Goal: Task Accomplishment & Management: Manage account settings

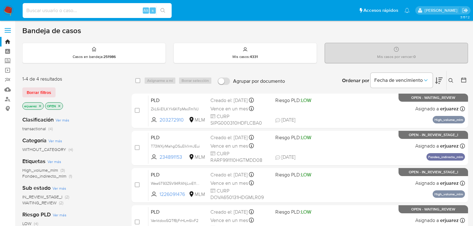
click at [80, 9] on input at bounding box center [97, 11] width 149 height 8
paste input "589789254"
type input "589789254"
click at [162, 9] on icon "search-icon" at bounding box center [163, 10] width 5 height 5
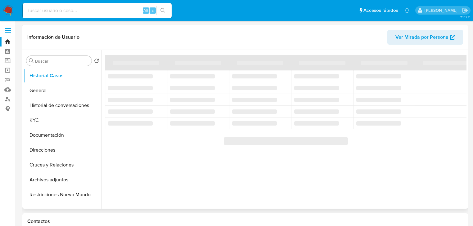
select select "10"
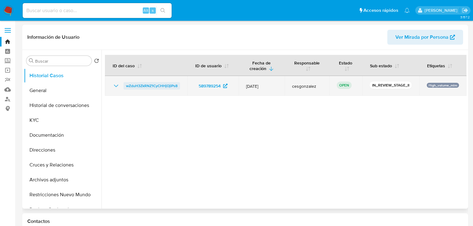
click at [143, 85] on span "wZduH3ZkRNZ1CyCHHjOjlPs8" at bounding box center [152, 85] width 52 height 7
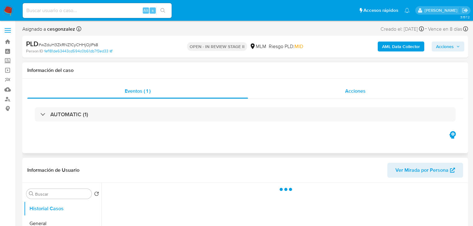
click at [344, 92] on div "Acciones" at bounding box center [356, 91] width 216 height 15
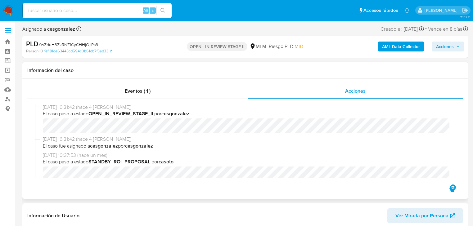
select select "10"
click at [82, 12] on input at bounding box center [97, 11] width 149 height 8
paste input "697693980"
type input "697693980"
click at [165, 8] on icon "search-icon" at bounding box center [163, 10] width 5 height 5
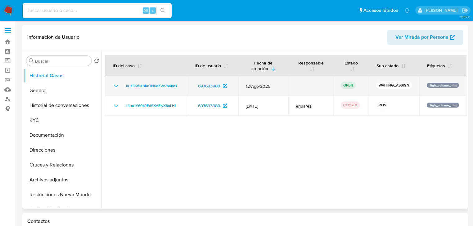
select select "10"
click at [130, 86] on span "kUfT2a5KBKb7N0dZVv7bKkk3" at bounding box center [151, 85] width 51 height 7
drag, startPoint x: 191, startPoint y: 84, endPoint x: 223, endPoint y: 84, distance: 32.0
click at [223, 84] on td "697693980" at bounding box center [213, 86] width 52 height 20
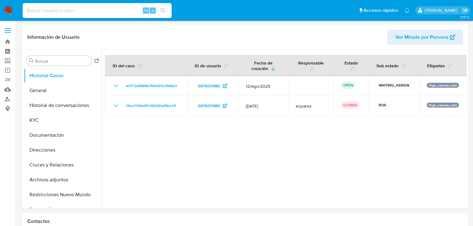
click at [59, 12] on input at bounding box center [97, 11] width 149 height 8
paste input "1024817934"
type input "1024817934"
click at [164, 7] on button "search-icon" at bounding box center [163, 10] width 13 height 9
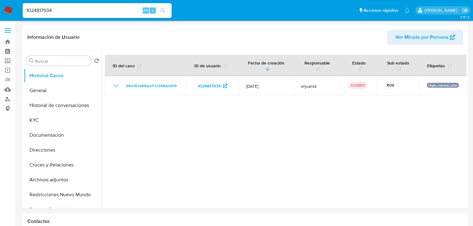
select select "10"
drag, startPoint x: 62, startPoint y: 11, endPoint x: 125, endPoint y: 14, distance: 63.7
paste input "2098579921"
type input "2098579921"
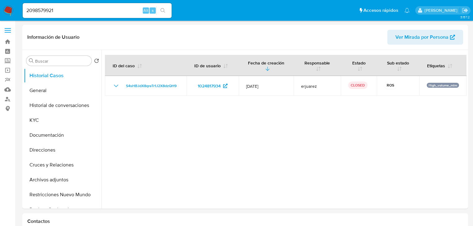
click at [160, 9] on button "search-icon" at bounding box center [163, 10] width 13 height 9
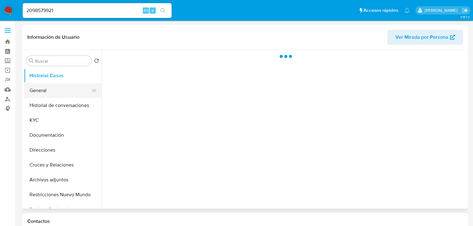
click at [42, 85] on button "General" at bounding box center [60, 90] width 73 height 15
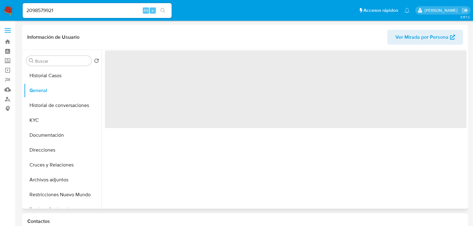
select select "10"
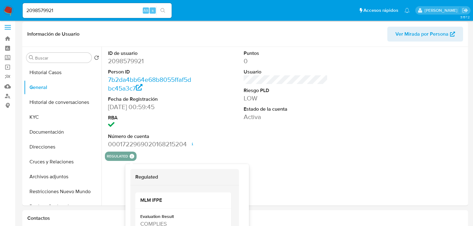
scroll to position [25, 0]
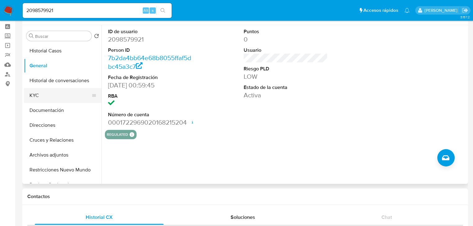
drag, startPoint x: 43, startPoint y: 97, endPoint x: 86, endPoint y: 96, distance: 42.9
click at [43, 96] on button "KYC" at bounding box center [60, 95] width 73 height 15
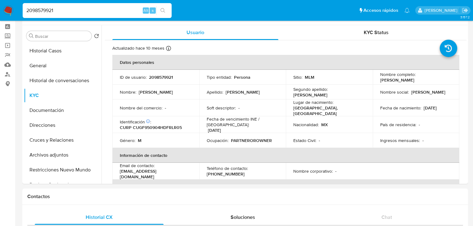
drag, startPoint x: 83, startPoint y: 7, endPoint x: 22, endPoint y: 9, distance: 61.6
click at [20, 7] on ul "Pausado Ver notificaciones 2098579921 Alt s Accesos rápidos Presiona las siguie…" at bounding box center [217, 10] width 394 height 16
paste input "101358188"
type input "2101358188"
click at [165, 7] on button "search-icon" at bounding box center [163, 10] width 13 height 9
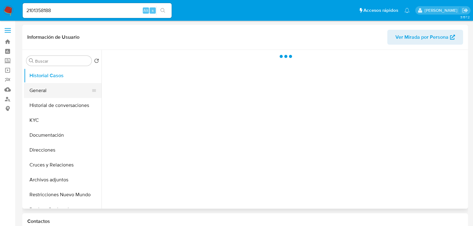
click at [40, 92] on button "General" at bounding box center [60, 90] width 73 height 15
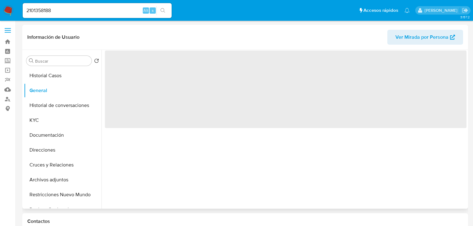
select select "10"
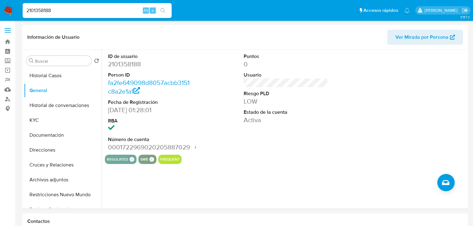
drag, startPoint x: 66, startPoint y: 11, endPoint x: -13, endPoint y: 9, distance: 79.2
paste input "456477520"
type input "456477520"
click at [163, 10] on icon "search-icon" at bounding box center [163, 10] width 5 height 5
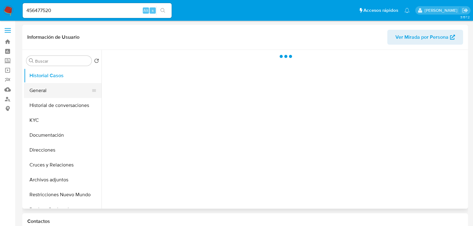
click at [34, 96] on button "General" at bounding box center [60, 90] width 73 height 15
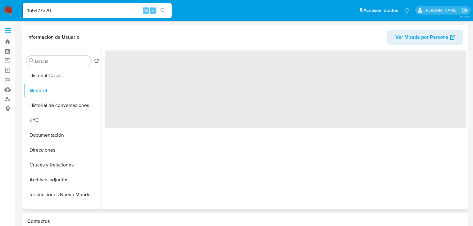
select select "10"
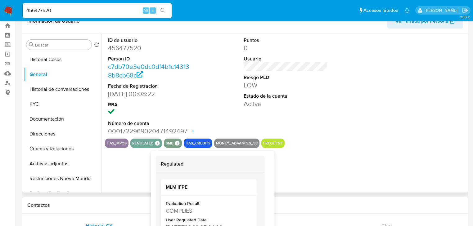
scroll to position [25, 0]
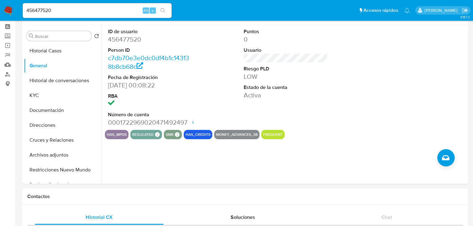
drag, startPoint x: 58, startPoint y: 11, endPoint x: -64, endPoint y: 12, distance: 122.1
paste input "618154956"
type input "618154956"
click at [162, 12] on icon "search-icon" at bounding box center [163, 10] width 5 height 5
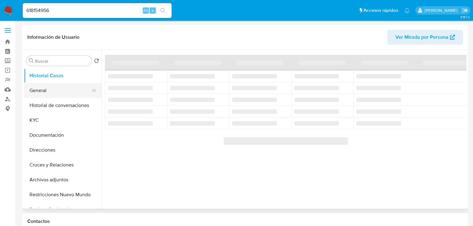
click at [42, 95] on button "General" at bounding box center [60, 90] width 73 height 15
select select "10"
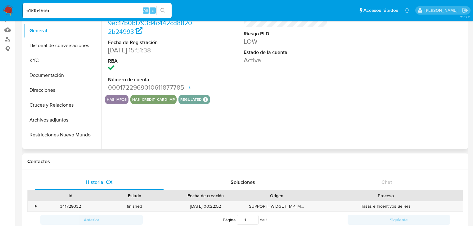
scroll to position [75, 0]
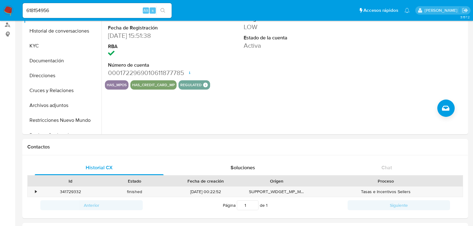
drag, startPoint x: 40, startPoint y: 10, endPoint x: -21, endPoint y: 8, distance: 61.2
paste input "129372879"
type input "1293728796"
click at [165, 9] on button "search-icon" at bounding box center [163, 10] width 13 height 9
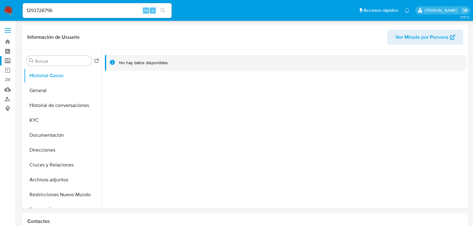
select select "10"
click at [44, 91] on button "General" at bounding box center [60, 90] width 73 height 15
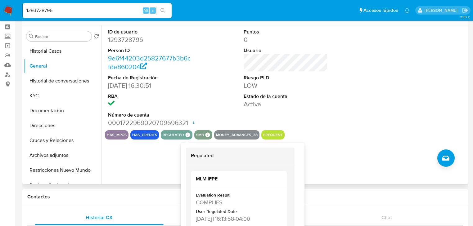
scroll to position [25, 0]
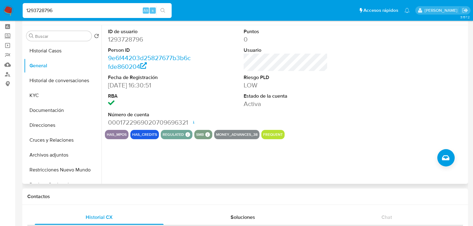
drag, startPoint x: 61, startPoint y: 9, endPoint x: 129, endPoint y: 21, distance: 68.8
click at [11, 7] on nav "Pausado Ver notificaciones 1293728796 Alt s Accesos rápidos Presiona las siguie…" at bounding box center [236, 10] width 473 height 21
paste input "495886315"
type input "495886315"
click at [162, 8] on icon "search-icon" at bounding box center [163, 10] width 5 height 5
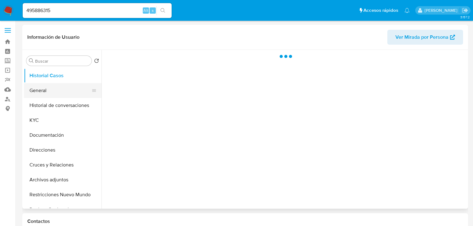
click at [31, 88] on button "General" at bounding box center [60, 90] width 73 height 15
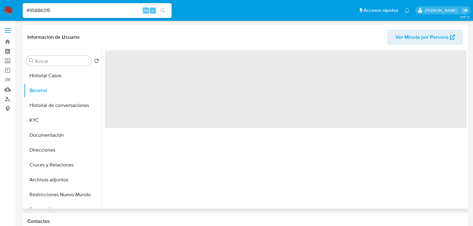
select select "10"
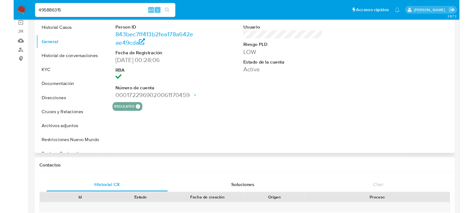
scroll to position [50, 0]
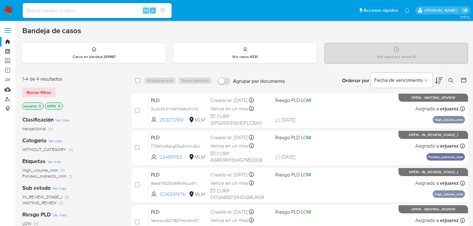
click at [9, 91] on link "Mulan" at bounding box center [37, 90] width 74 height 10
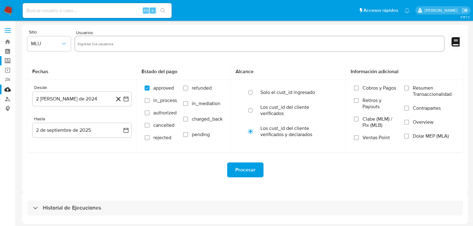
drag, startPoint x: 7, startPoint y: 62, endPoint x: 11, endPoint y: 62, distance: 3.4
click at [8, 62] on label "Screening" at bounding box center [37, 61] width 74 height 10
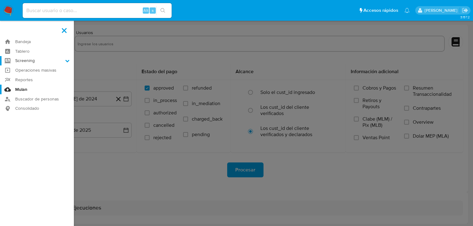
click at [0, 0] on input "Screening" at bounding box center [0, 0] width 0 height 0
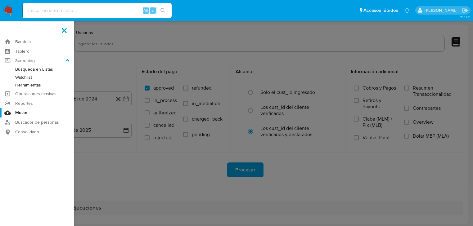
click at [33, 87] on link "Herramientas" at bounding box center [37, 85] width 74 height 8
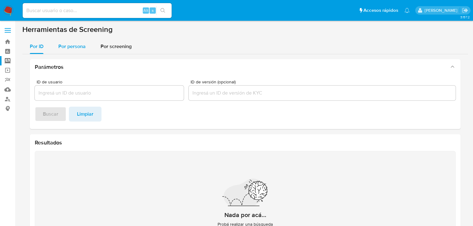
click at [77, 47] on span "Por persona" at bounding box center [71, 46] width 27 height 7
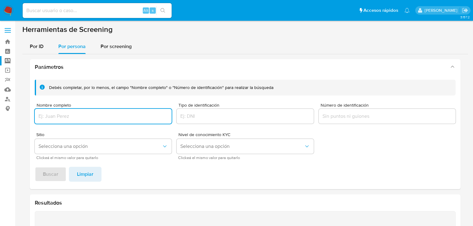
click at [90, 113] on div at bounding box center [103, 116] width 137 height 15
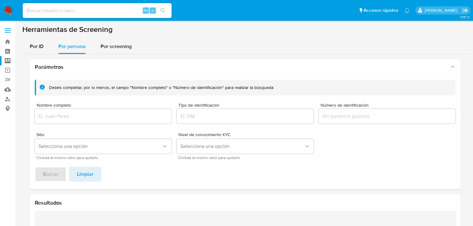
click at [89, 117] on input "Nombre completo" at bounding box center [103, 116] width 137 height 8
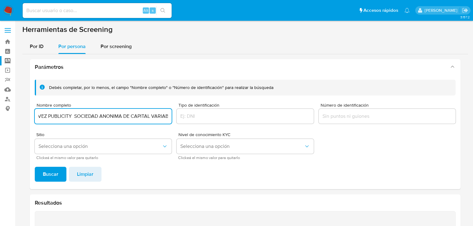
scroll to position [0, 20]
click at [35, 167] on button "Buscar" at bounding box center [51, 174] width 32 height 15
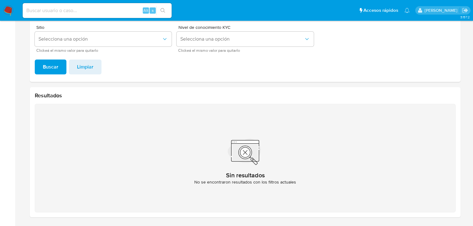
scroll to position [0, 0]
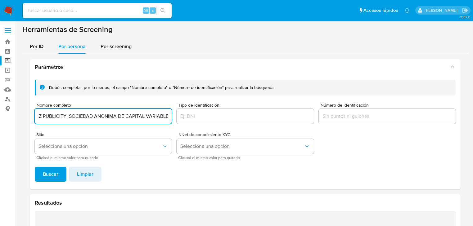
drag, startPoint x: 72, startPoint y: 116, endPoint x: 261, endPoint y: 115, distance: 188.9
click at [261, 115] on div "Debés completar, por lo menos, el campo "Nombre completo" o "Número de identifi…" at bounding box center [245, 120] width 421 height 80
click at [35, 167] on button "Buscar" at bounding box center [51, 174] width 32 height 15
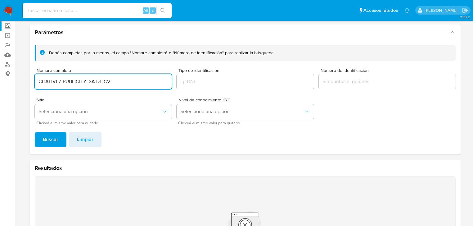
scroll to position [33, 0]
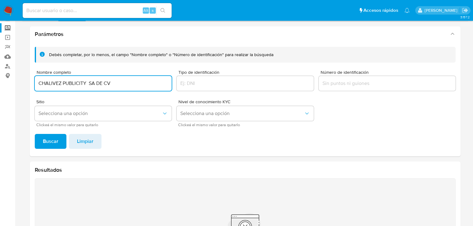
drag, startPoint x: 89, startPoint y: 82, endPoint x: 190, endPoint y: 89, distance: 100.5
click at [192, 88] on div "Debés completar, por lo menos, el campo "Nombre completo" o "Número de identifi…" at bounding box center [245, 87] width 421 height 80
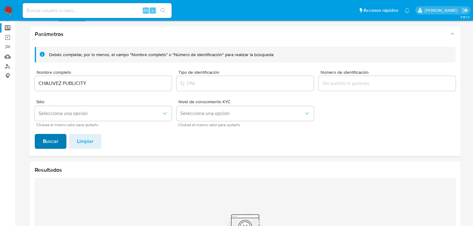
click at [47, 141] on span "Buscar" at bounding box center [51, 142] width 16 height 14
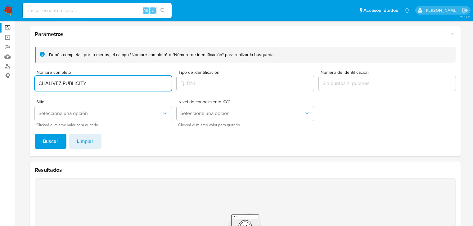
drag, startPoint x: 105, startPoint y: 82, endPoint x: 100, endPoint y: 79, distance: 5.4
click at [0, 71] on html "Pausado Ver notificaciones Alt s Accesos rápidos Presiona las siguientes teclas…" at bounding box center [236, 134] width 473 height 334
click at [35, 140] on button "Buscar" at bounding box center [51, 141] width 32 height 15
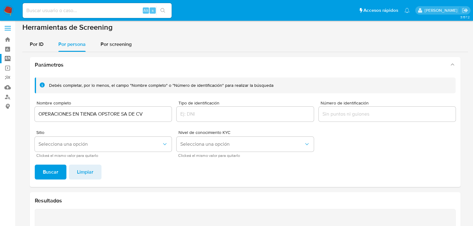
scroll to position [0, 0]
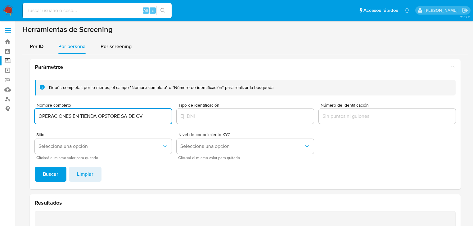
drag, startPoint x: 124, startPoint y: 116, endPoint x: 188, endPoint y: 120, distance: 64.1
click at [188, 120] on div "Debés completar, por lo menos, el campo "Nombre completo" o "Número de identifi…" at bounding box center [245, 120] width 421 height 80
type input "OPERACIONES EN TIENDA OPSTORE SOCIEDAD ANONIMA DE CAPITAL VARIABLE"
click at [35, 167] on button "Buscar" at bounding box center [51, 174] width 32 height 15
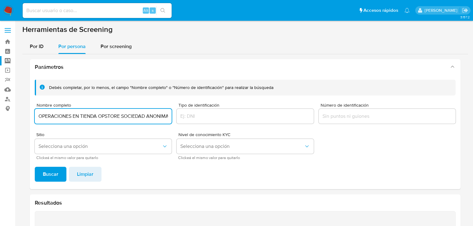
scroll to position [0, 53]
drag, startPoint x: 39, startPoint y: 116, endPoint x: 421, endPoint y: 124, distance: 382.5
click at [421, 124] on div "Debés completar, por lo menos, el campo "Nombre completo" o "Número de identifi…" at bounding box center [245, 120] width 421 height 80
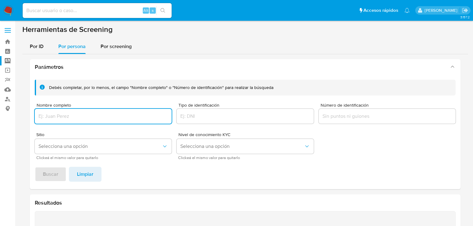
paste input "COMERCIALIZADORA OMEGA OTIS SA DE CV"
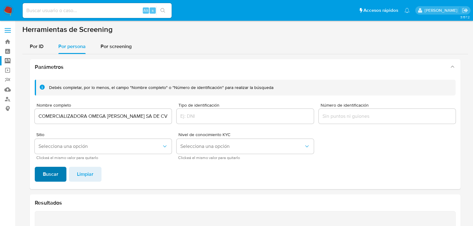
click at [56, 177] on span "Buscar" at bounding box center [51, 175] width 16 height 14
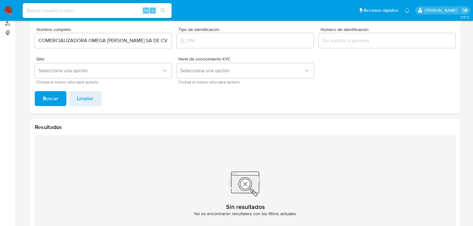
scroll to position [33, 0]
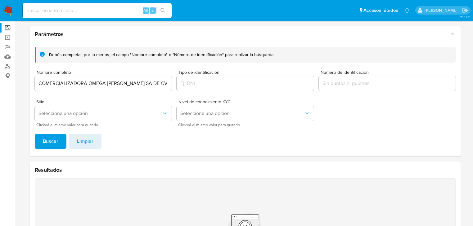
click at [118, 82] on input "COMERCIALIZADORA OMEGA OTIS SA DE CV" at bounding box center [103, 84] width 137 height 8
drag, startPoint x: 127, startPoint y: 83, endPoint x: 212, endPoint y: 83, distance: 85.1
click at [212, 83] on div "Debés completar, por lo menos, el campo "Nombre completo" o "Número de identifi…" at bounding box center [245, 87] width 421 height 80
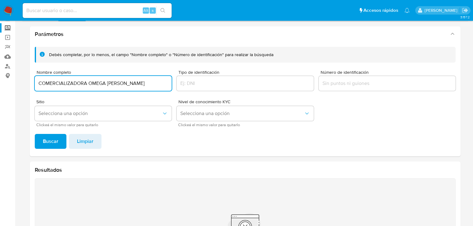
click at [52, 153] on div "Debés completar, por lo menos, el campo "Nombre completo" o "Número de identifi…" at bounding box center [245, 99] width 431 height 115
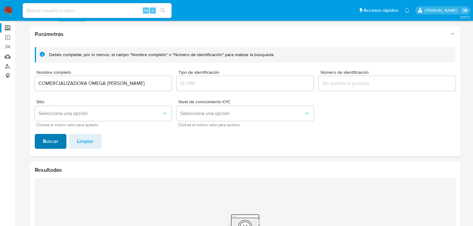
click at [55, 143] on span "Buscar" at bounding box center [51, 142] width 16 height 14
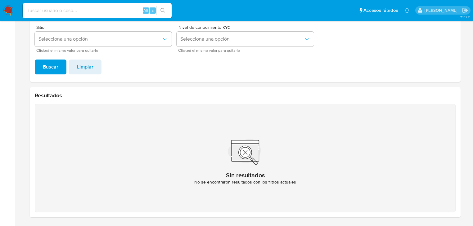
scroll to position [0, 0]
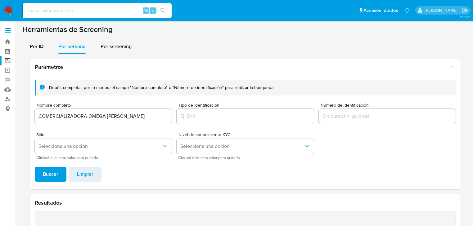
drag, startPoint x: 123, startPoint y: 122, endPoint x: 125, endPoint y: 117, distance: 5.0
click at [123, 122] on div "COMERCIALIZADORA OMEGA OTIS" at bounding box center [103, 116] width 137 height 15
click at [125, 117] on input "COMERCIALIZADORA OMEGA OTIS" at bounding box center [103, 116] width 137 height 8
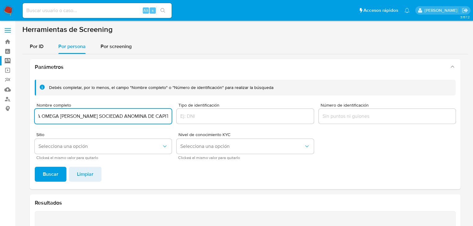
scroll to position [0, 50]
click at [35, 167] on button "Buscar" at bounding box center [51, 174] width 32 height 15
drag, startPoint x: 75, startPoint y: 114, endPoint x: 477, endPoint y: 165, distance: 405.5
click at [473, 165] on html "Pausado Ver notificaciones Alt s Accesos rápidos Presiona las siguientes teclas…" at bounding box center [236, 167] width 473 height 334
paste input "DUAL MADE GROUP SA DE CV"
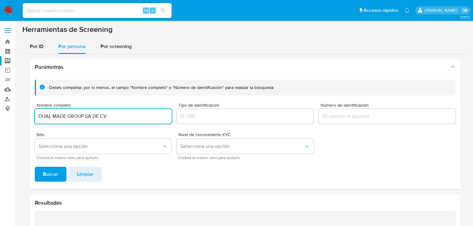
scroll to position [0, 0]
drag, startPoint x: 86, startPoint y: 114, endPoint x: 92, endPoint y: 154, distance: 40.6
click at [179, 119] on div "Debés completar, por lo menos, el campo "Nombre completo" o "Número de identifi…" at bounding box center [245, 120] width 421 height 80
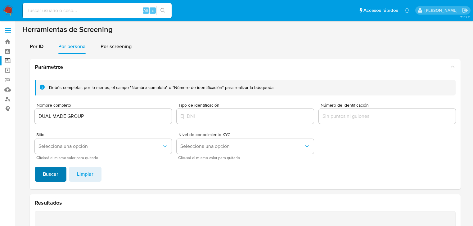
click at [51, 173] on span "Buscar" at bounding box center [51, 175] width 16 height 14
click at [94, 112] on div "DUAL MADE GROUP" at bounding box center [103, 116] width 137 height 15
click at [95, 114] on input "DUAL MADE GROUP" at bounding box center [103, 116] width 137 height 8
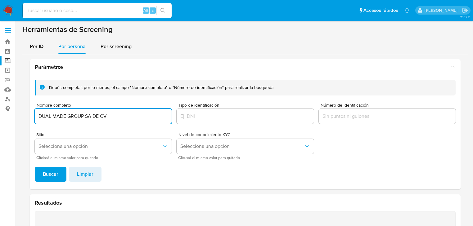
click at [35, 167] on button "Buscar" at bounding box center [51, 174] width 32 height 15
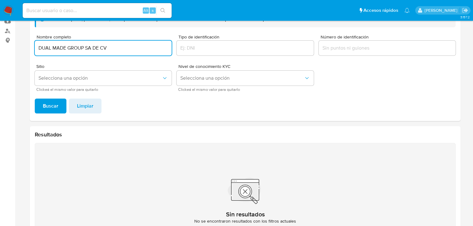
scroll to position [8, 0]
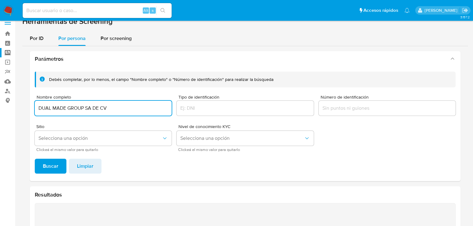
drag, startPoint x: 91, startPoint y: 107, endPoint x: 192, endPoint y: 118, distance: 101.5
click at [193, 119] on div "Debés completar, por lo menos, el campo "Nombre completo" o "Número de identifi…" at bounding box center [245, 112] width 421 height 80
click at [35, 159] on button "Buscar" at bounding box center [51, 166] width 32 height 15
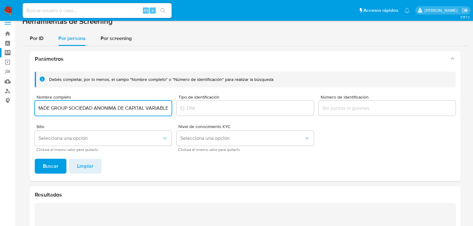
drag, startPoint x: 39, startPoint y: 107, endPoint x: 332, endPoint y: 108, distance: 292.9
click at [332, 108] on div "Debés completar, por lo menos, el campo "Nombre completo" o "Número de identifi…" at bounding box center [245, 112] width 421 height 80
paste input "esarrollo Flash Z S DE RL DE CV"
drag, startPoint x: 79, startPoint y: 108, endPoint x: 241, endPoint y: 108, distance: 162.5
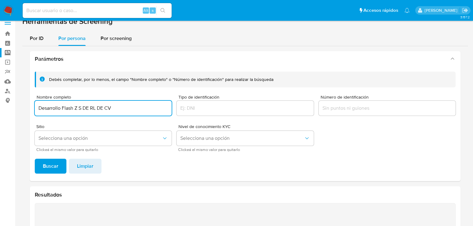
click at [241, 108] on div "Debés completar, por lo menos, el campo "Nombre completo" o "Número de identifi…" at bounding box center [245, 112] width 421 height 80
click at [35, 159] on button "Buscar" at bounding box center [51, 166] width 32 height 15
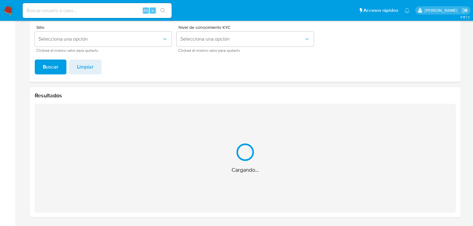
scroll to position [9, 0]
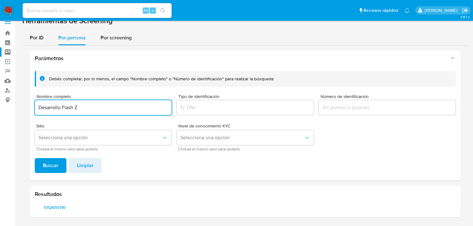
click at [94, 107] on input "Desarrollo Flash Z" at bounding box center [103, 108] width 137 height 8
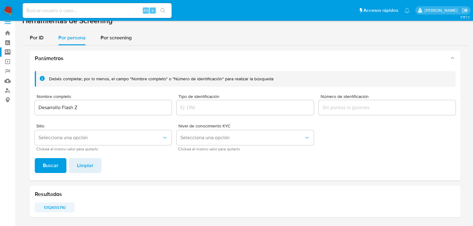
click at [58, 206] on span "1312655710" at bounding box center [54, 207] width 31 height 9
click at [96, 107] on input "Desarrollo Flash Z" at bounding box center [103, 108] width 137 height 8
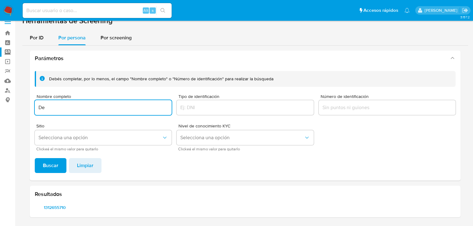
type input "D"
click at [35, 158] on button "Buscar" at bounding box center [51, 165] width 32 height 15
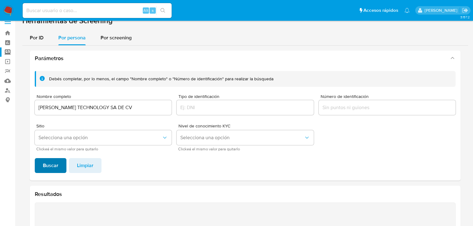
click at [44, 167] on span "Buscar" at bounding box center [51, 166] width 16 height 14
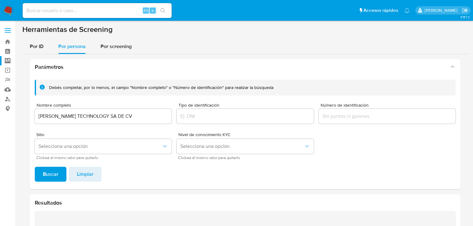
scroll to position [0, 0]
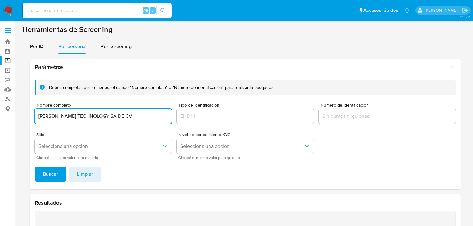
drag, startPoint x: 94, startPoint y: 118, endPoint x: 210, endPoint y: 118, distance: 115.2
click at [210, 118] on div "Debés completar, por lo menos, el campo "Nombre completo" o "Número de identifi…" at bounding box center [245, 120] width 421 height 80
click at [50, 171] on span "Buscar" at bounding box center [51, 175] width 16 height 14
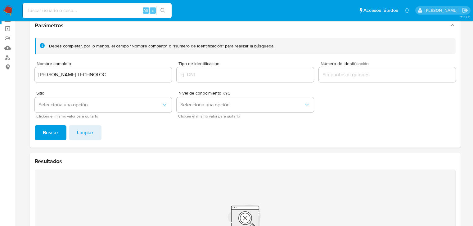
scroll to position [33, 0]
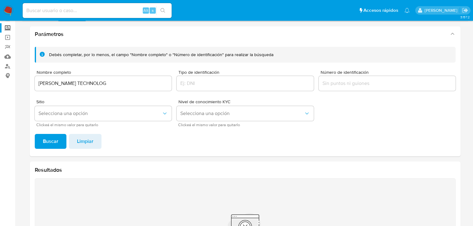
drag, startPoint x: 101, startPoint y: 68, endPoint x: 89, endPoint y: 83, distance: 18.6
click at [98, 74] on div "Debés completar, por lo menos, el campo "Nombre completo" o "Número de identifi…" at bounding box center [245, 87] width 421 height 80
drag, startPoint x: 90, startPoint y: 85, endPoint x: 93, endPoint y: 85, distance: 3.4
click at [93, 85] on input "GANESH TECHNOLOG" at bounding box center [103, 84] width 137 height 8
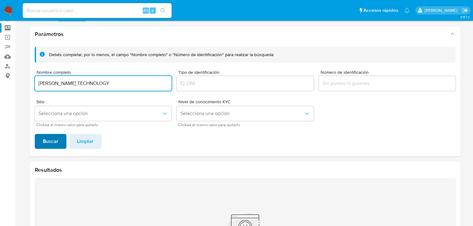
click at [51, 141] on span "Buscar" at bounding box center [51, 142] width 16 height 14
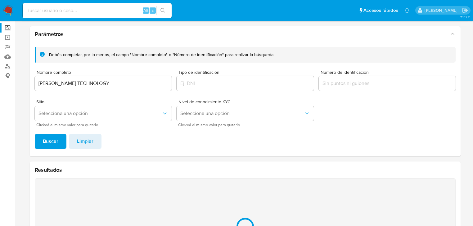
scroll to position [107, 0]
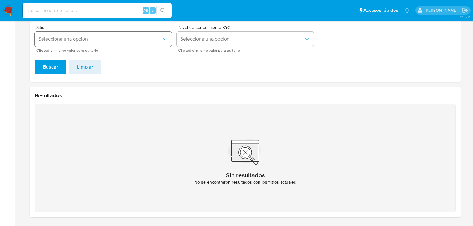
click at [128, 40] on span "Selecciona una opción" at bounding box center [100, 39] width 123 height 6
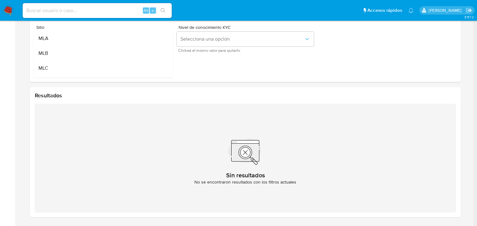
click at [200, 158] on div at bounding box center [245, 151] width 99 height 40
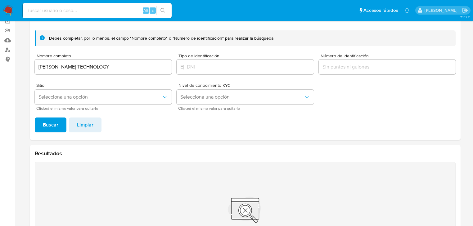
scroll to position [0, 0]
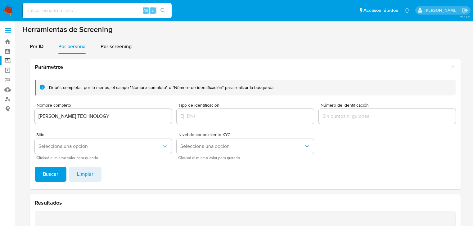
click at [117, 119] on input "GANESH TECHNOLOGY" at bounding box center [103, 116] width 137 height 8
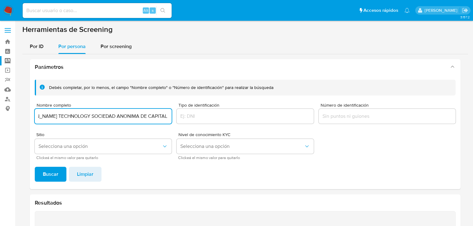
scroll to position [0, 24]
type input "GANESH TECHNOLOGY SOCIEDAD ANONIMA DE CAPITAL VARIABLE"
click at [35, 167] on button "Buscar" at bounding box center [51, 174] width 32 height 15
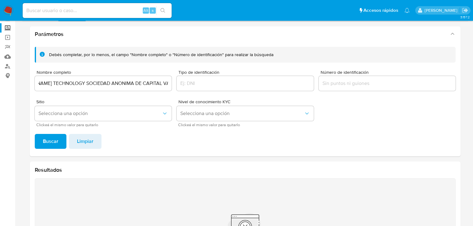
scroll to position [0, 0]
click at [8, 8] on img at bounding box center [8, 10] width 11 height 11
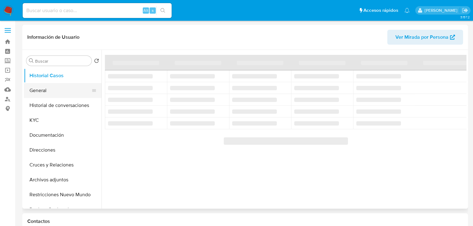
select select "10"
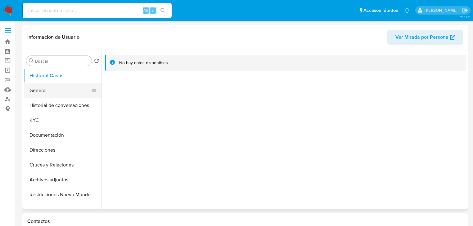
click at [50, 90] on button "General" at bounding box center [60, 90] width 73 height 15
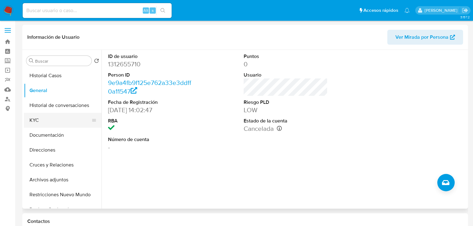
click at [36, 124] on button "KYC" at bounding box center [60, 120] width 73 height 15
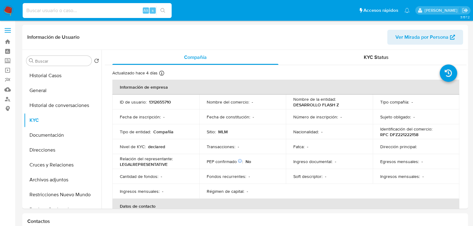
click at [59, 9] on input at bounding box center [97, 11] width 149 height 8
paste input "589789254"
type input "589789254"
click at [165, 12] on icon "search-icon" at bounding box center [163, 10] width 5 height 5
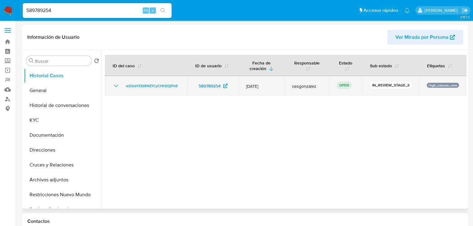
select select "10"
click at [148, 84] on span "wZduH3ZkRNZ1CyCHHjOjlPs8" at bounding box center [152, 85] width 52 height 7
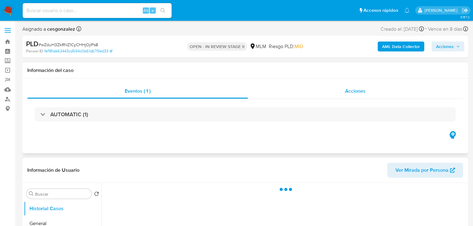
click at [351, 87] on div "Acciones" at bounding box center [356, 91] width 216 height 15
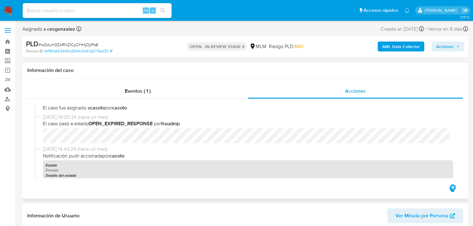
select select "10"
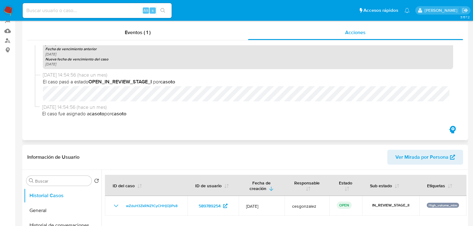
scroll to position [149, 0]
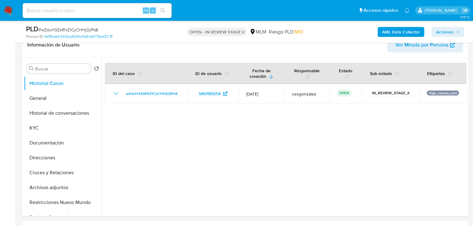
click at [84, 11] on input at bounding box center [97, 11] width 149 height 8
paste input "1024817934"
type input "1024817934"
click at [164, 10] on icon "search-icon" at bounding box center [163, 10] width 5 height 5
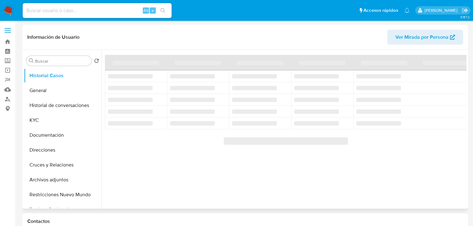
select select "10"
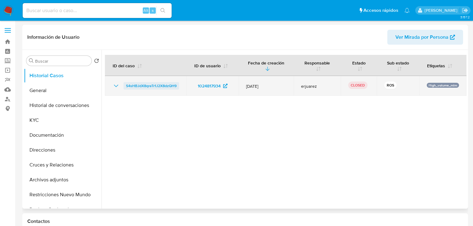
click at [131, 84] on span "S4sHBJdX8qreTr1J2X8dzQH9" at bounding box center [151, 85] width 51 height 7
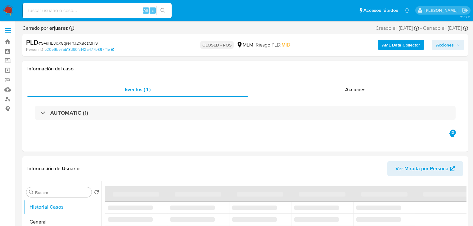
select select "10"
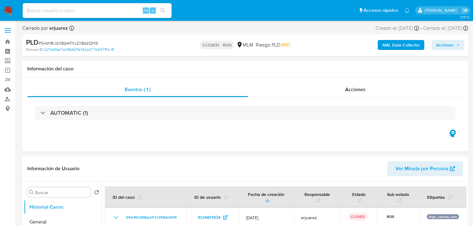
click at [49, 11] on input at bounding box center [97, 11] width 149 height 8
paste input "300350410"
type input "300350410"
click at [164, 10] on icon "search-icon" at bounding box center [163, 10] width 5 height 5
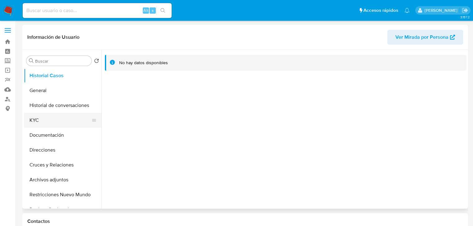
select select "10"
click at [50, 129] on button "Documentación" at bounding box center [60, 135] width 73 height 15
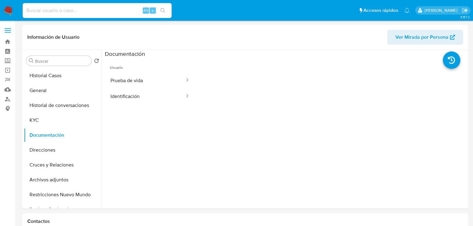
drag, startPoint x: 70, startPoint y: 14, endPoint x: 70, endPoint y: 9, distance: 5.0
click at [70, 11] on input at bounding box center [97, 11] width 149 height 8
paste input "2098579921"
type input "2098579921"
click at [159, 8] on button "search-icon" at bounding box center [163, 10] width 13 height 9
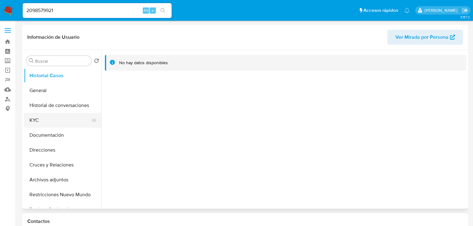
select select "10"
click at [30, 127] on button "KYC" at bounding box center [60, 120] width 73 height 15
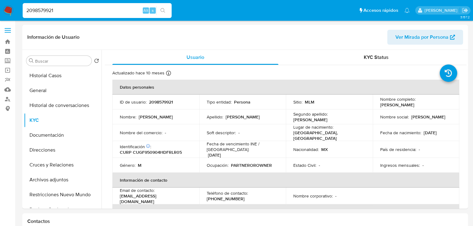
drag, startPoint x: 62, startPoint y: 9, endPoint x: -1, endPoint y: 0, distance: 63.6
paste input "54713849"
type input "254713849"
drag, startPoint x: 165, startPoint y: 10, endPoint x: 27, endPoint y: 47, distance: 142.7
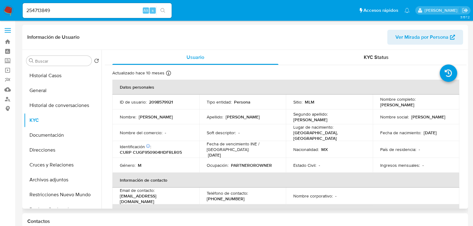
click at [162, 10] on icon "search-icon" at bounding box center [163, 10] width 5 height 5
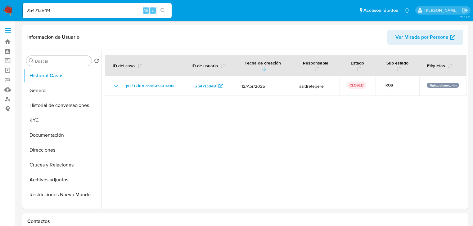
select select "10"
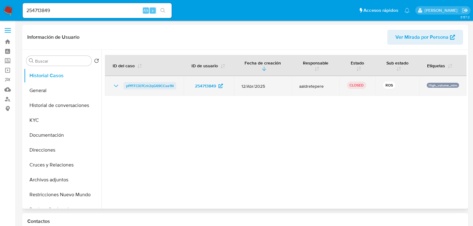
click at [157, 84] on span "pPPiTCi07Crlr2qG69CCse1N" at bounding box center [150, 85] width 48 height 7
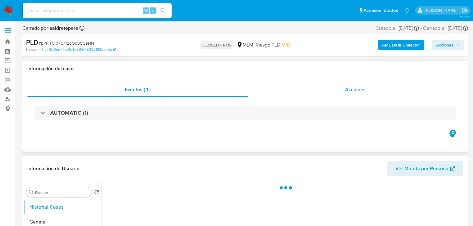
click at [345, 88] on div "Acciones" at bounding box center [356, 89] width 216 height 15
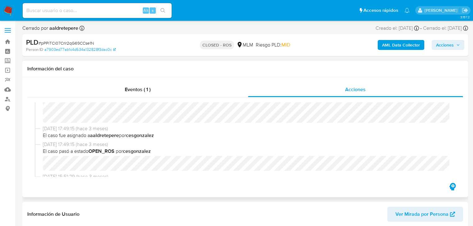
select select "10"
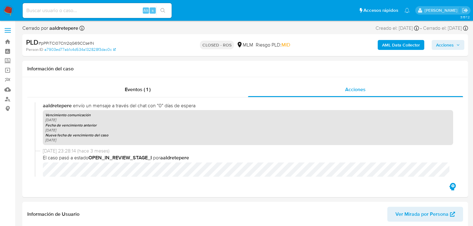
scroll to position [746, 0]
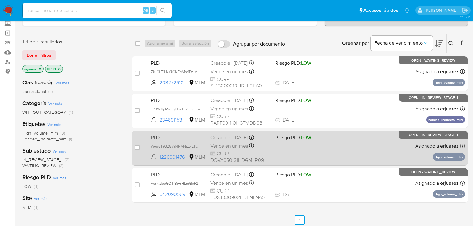
scroll to position [124, 0]
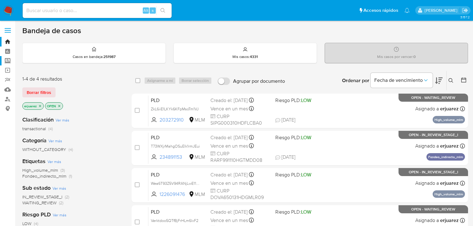
click at [8, 60] on label "Screening" at bounding box center [37, 61] width 74 height 10
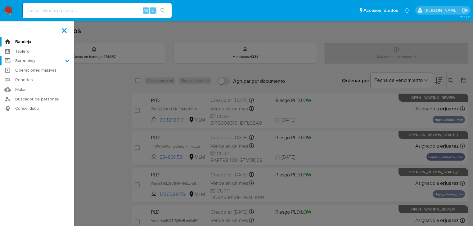
click at [0, 0] on input "Screening" at bounding box center [0, 0] width 0 height 0
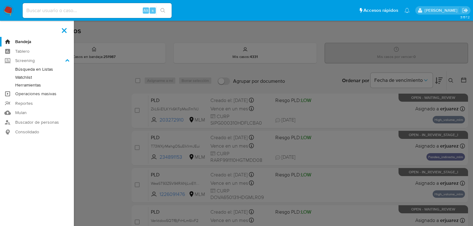
click at [35, 95] on link "Operaciones masivas" at bounding box center [37, 94] width 74 height 10
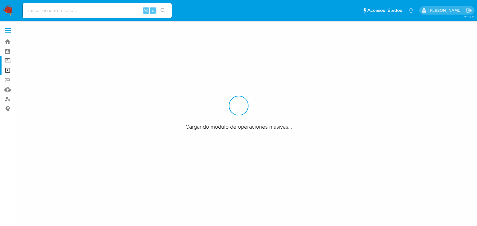
click at [5, 59] on label "Screening" at bounding box center [37, 61] width 74 height 10
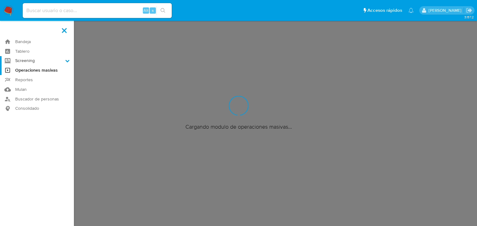
click at [0, 0] on input "Screening" at bounding box center [0, 0] width 0 height 0
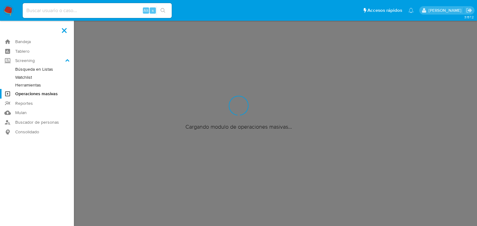
click at [32, 87] on link "Herramientas" at bounding box center [37, 85] width 74 height 8
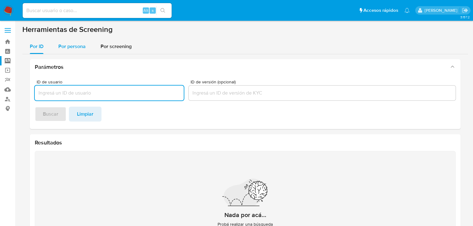
drag, startPoint x: 75, startPoint y: 48, endPoint x: 72, endPoint y: 58, distance: 10.6
click at [75, 48] on span "Por persona" at bounding box center [71, 46] width 27 height 7
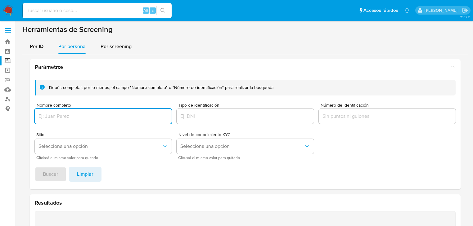
click at [57, 117] on input "Nombre completo" at bounding box center [103, 116] width 137 height 8
click at [57, 121] on div at bounding box center [103, 116] width 137 height 15
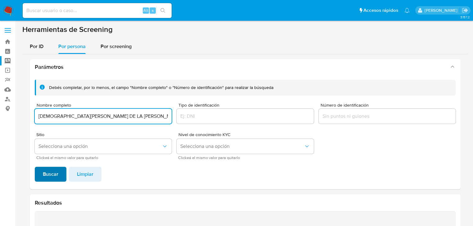
click at [52, 175] on span "Buscar" at bounding box center [51, 175] width 16 height 14
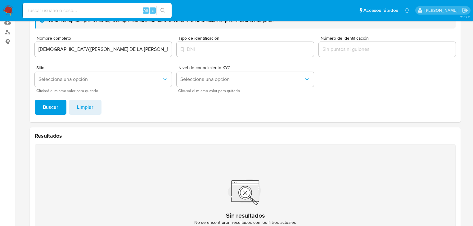
scroll to position [75, 0]
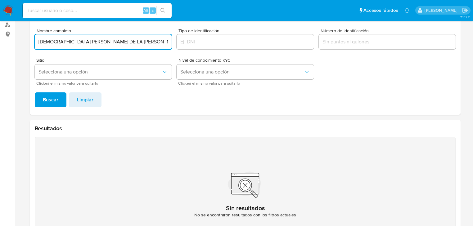
drag, startPoint x: 142, startPoint y: 45, endPoint x: 16, endPoint y: 51, distance: 126.3
click at [4, 33] on section "Bandeja Tablero Screening Búsqueda en Listas Watchlist Herramientas Operaciones…" at bounding box center [236, 92] width 473 height 334
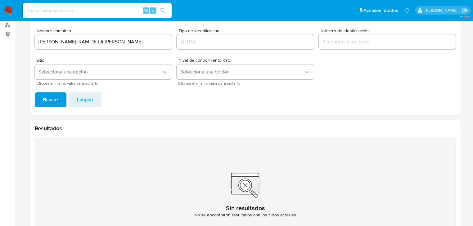
click at [50, 99] on span "Buscar" at bounding box center [51, 100] width 16 height 14
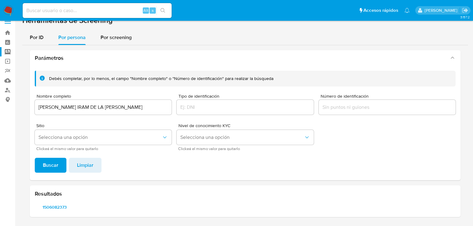
scroll to position [9, 0]
click at [57, 210] on span "1506082373" at bounding box center [54, 207] width 31 height 9
drag, startPoint x: 2, startPoint y: 85, endPoint x: -39, endPoint y: 80, distance: 40.8
click at [0, 80] on html "Pausado Ver notificaciones Alt s Accesos rápidos Presiona las siguientes teclas…" at bounding box center [236, 108] width 473 height 235
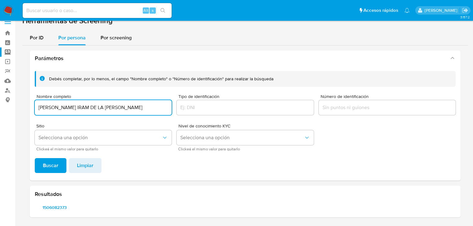
click at [133, 107] on input "IGNACIO IRAM DE LA ROSA LOPEZ" at bounding box center [103, 108] width 137 height 8
click at [133, 108] on input "IGNACIO IRAM DE LA ROSA LOPEZ" at bounding box center [103, 108] width 137 height 8
drag, startPoint x: 136, startPoint y: 107, endPoint x: 25, endPoint y: 95, distance: 111.8
click at [25, 95] on div "Parámetros Debés completar, por lo menos, el campo "Nombre completo" o "Número …" at bounding box center [245, 134] width 446 height 177
paste input "TOMAS IVAN"
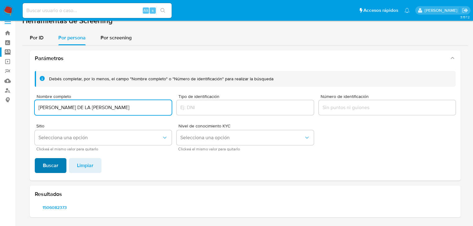
click at [41, 165] on button "Buscar" at bounding box center [51, 165] width 32 height 15
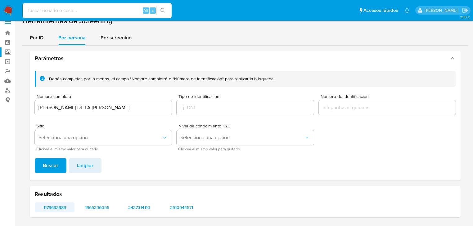
click at [53, 205] on span "1179693989" at bounding box center [54, 207] width 31 height 9
click at [93, 211] on div "Resultados 1179693989 1965336055 2437314110 2510944571" at bounding box center [245, 202] width 431 height 32
click at [94, 210] on span "1965336055" at bounding box center [96, 207] width 31 height 9
click at [143, 209] on span "2437314110" at bounding box center [139, 207] width 31 height 9
click at [183, 207] on span "2510944571" at bounding box center [181, 207] width 31 height 9
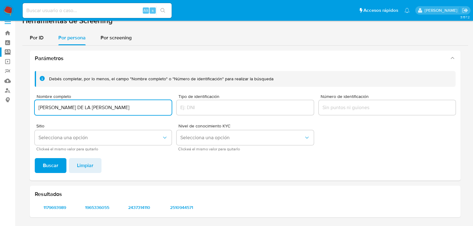
drag, startPoint x: 124, startPoint y: 109, endPoint x: 16, endPoint y: 116, distance: 108.3
click at [14, 110] on section "Bandeja Tablero Screening Búsqueda en Listas Watchlist Herramientas Operaciones…" at bounding box center [236, 108] width 473 height 235
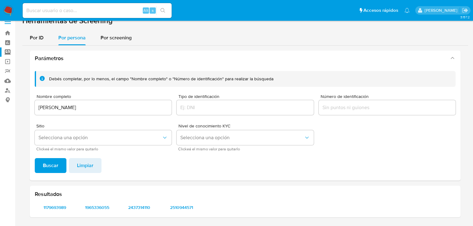
click at [44, 158] on div "Debés completar, por lo menos, el campo "Nombre completo" o "Número de identifi…" at bounding box center [245, 123] width 431 height 115
click at [43, 162] on span "Buscar" at bounding box center [51, 166] width 16 height 14
click at [61, 206] on span "150153854" at bounding box center [54, 207] width 31 height 9
click at [90, 208] on span "227257037" at bounding box center [96, 207] width 31 height 9
click at [139, 205] on span "235436882" at bounding box center [139, 207] width 31 height 9
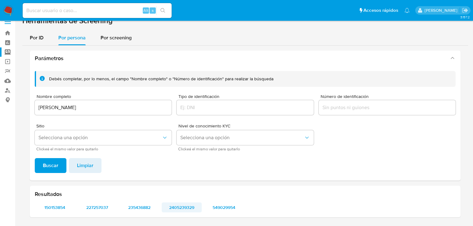
click at [178, 208] on span "2405239329" at bounding box center [181, 207] width 31 height 9
click at [189, 208] on span "2405239329" at bounding box center [181, 207] width 31 height 9
click at [224, 210] on span "549029954" at bounding box center [224, 207] width 31 height 9
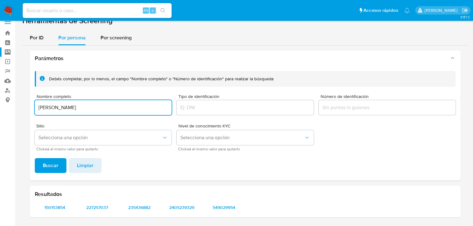
drag, startPoint x: 122, startPoint y: 110, endPoint x: 45, endPoint y: 155, distance: 89.4
click at [0, 111] on html "Pausado Ver notificaciones Alt s Accesos rápidos Presiona las siguientes teclas…" at bounding box center [236, 108] width 473 height 235
type input "TOMAS IVAN DE LA ROSA LOPEZ"
click at [45, 164] on span "Buscar" at bounding box center [51, 166] width 16 height 14
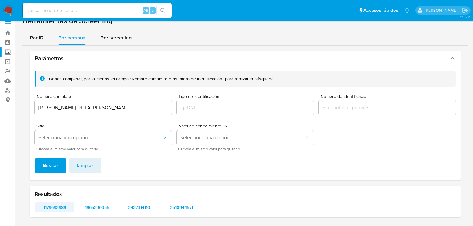
click at [52, 207] on span "1179693989" at bounding box center [54, 207] width 31 height 9
click at [7, 8] on img at bounding box center [8, 10] width 11 height 11
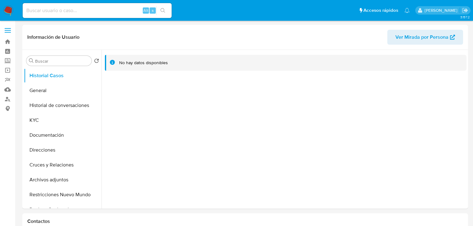
select select "10"
click at [54, 89] on button "General" at bounding box center [60, 90] width 73 height 15
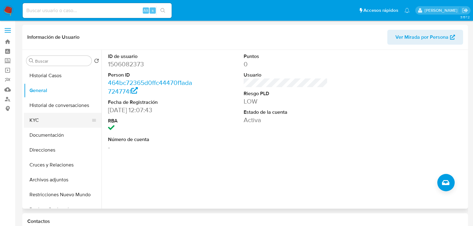
click at [36, 117] on button "KYC" at bounding box center [60, 120] width 73 height 15
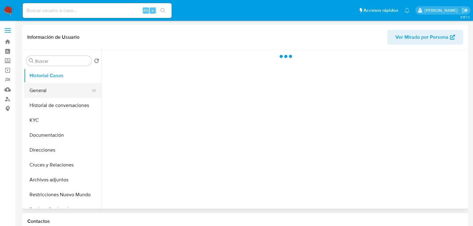
click at [35, 87] on button "General" at bounding box center [60, 90] width 73 height 15
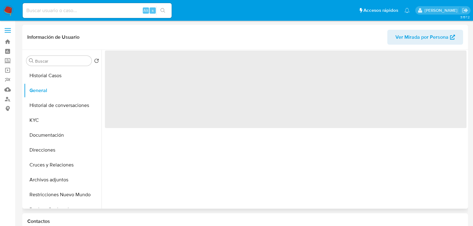
select select "10"
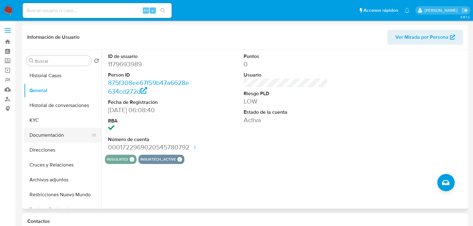
click at [41, 128] on button "Documentación" at bounding box center [60, 135] width 73 height 15
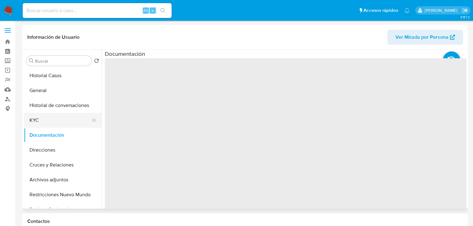
click at [39, 121] on button "KYC" at bounding box center [60, 120] width 73 height 15
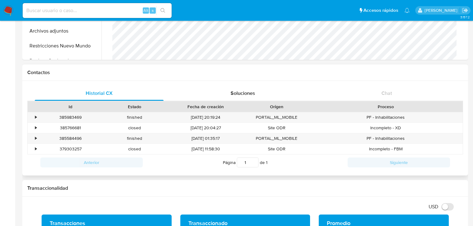
scroll to position [273, 0]
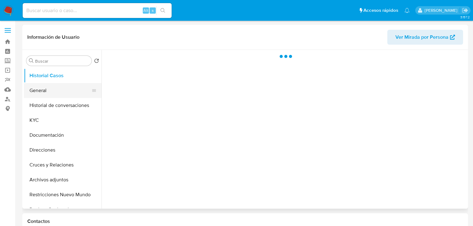
click at [38, 93] on button "General" at bounding box center [60, 90] width 73 height 15
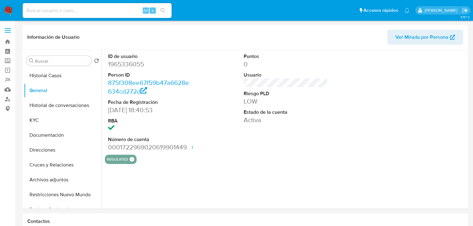
select select "10"
click at [34, 119] on button "KYC" at bounding box center [60, 120] width 73 height 15
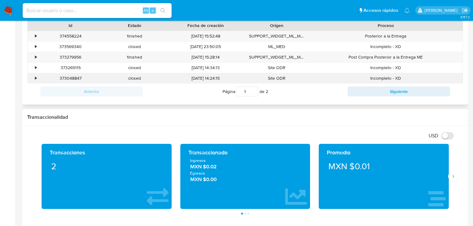
scroll to position [298, 0]
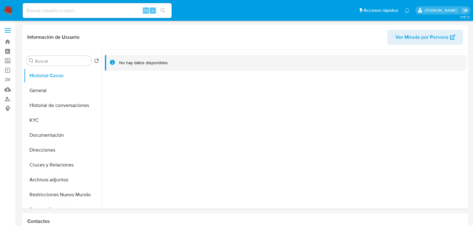
select select "10"
click at [40, 95] on button "General" at bounding box center [60, 90] width 73 height 15
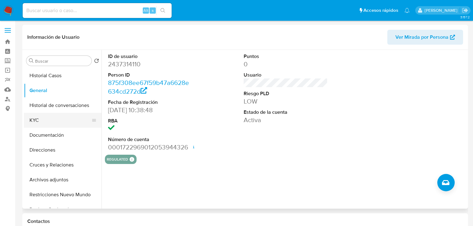
click at [40, 123] on button "KYC" at bounding box center [60, 120] width 73 height 15
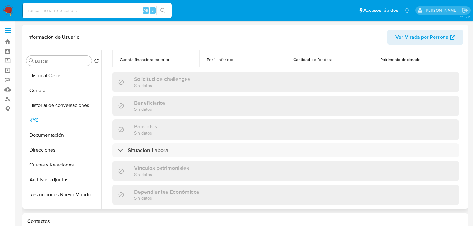
scroll to position [392, 0]
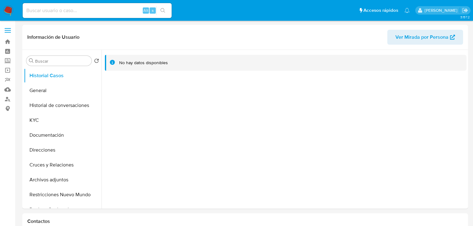
select select "10"
click at [41, 97] on button "General" at bounding box center [60, 90] width 73 height 15
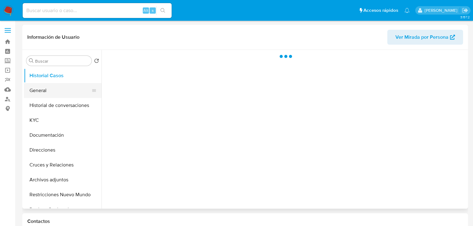
click at [41, 91] on button "General" at bounding box center [60, 90] width 73 height 15
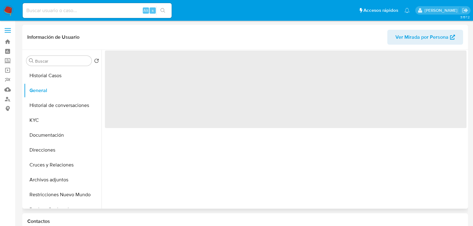
select select "10"
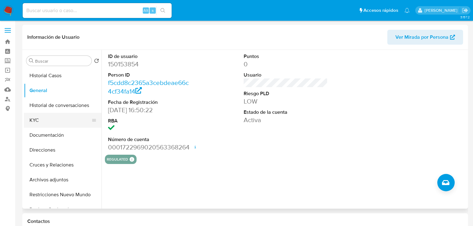
click at [34, 117] on button "KYC" at bounding box center [60, 120] width 73 height 15
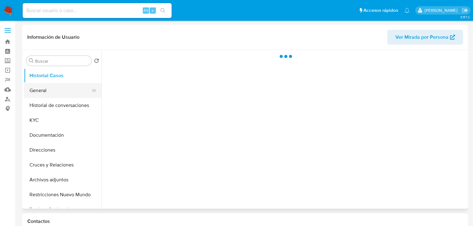
click at [43, 92] on button "General" at bounding box center [60, 90] width 73 height 15
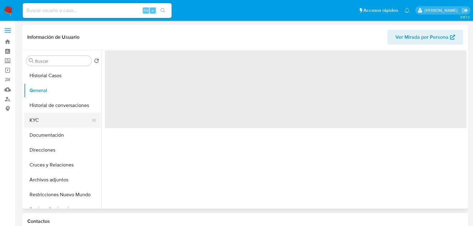
select select "10"
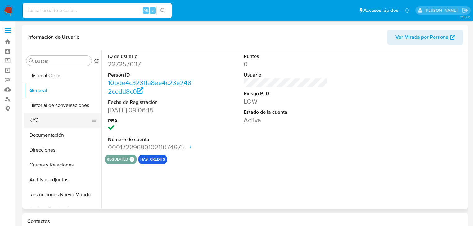
click at [37, 120] on button "KYC" at bounding box center [60, 120] width 73 height 15
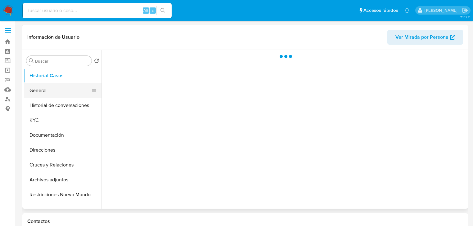
click at [37, 95] on button "General" at bounding box center [60, 90] width 73 height 15
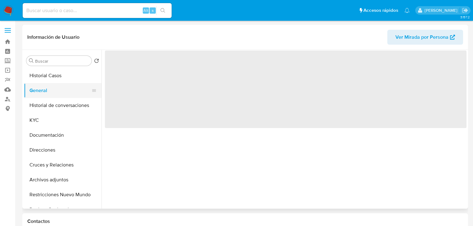
select select "10"
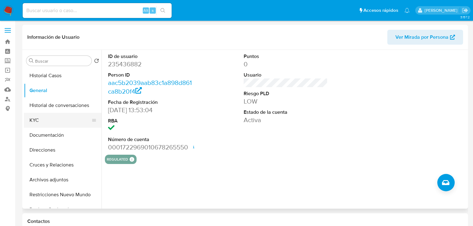
drag, startPoint x: 34, startPoint y: 123, endPoint x: 41, endPoint y: 123, distance: 7.5
click at [34, 123] on button "KYC" at bounding box center [60, 120] width 73 height 15
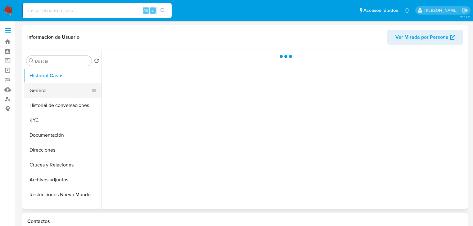
click at [50, 92] on button "General" at bounding box center [60, 90] width 73 height 15
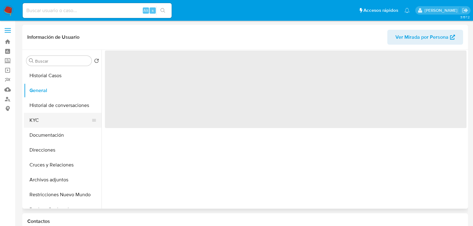
select select "10"
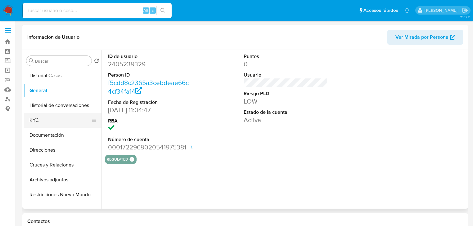
click at [36, 122] on button "KYC" at bounding box center [60, 120] width 73 height 15
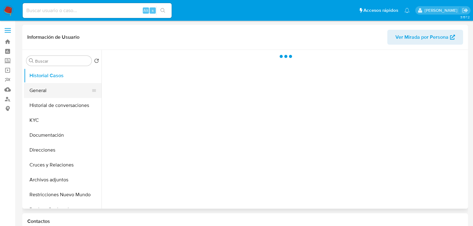
click at [45, 93] on button "General" at bounding box center [60, 90] width 73 height 15
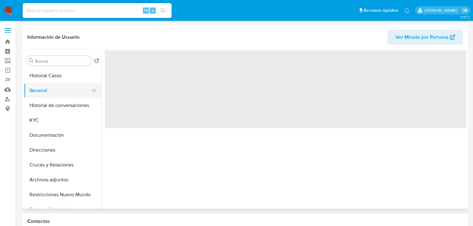
select select "10"
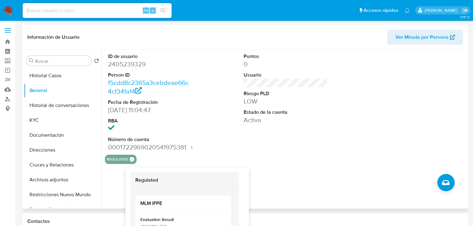
scroll to position [75, 0]
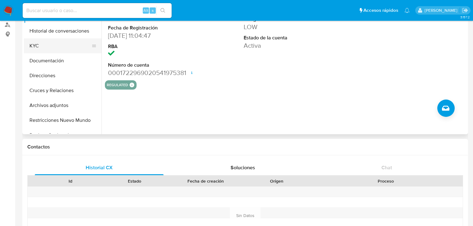
click at [41, 51] on button "KYC" at bounding box center [60, 46] width 73 height 15
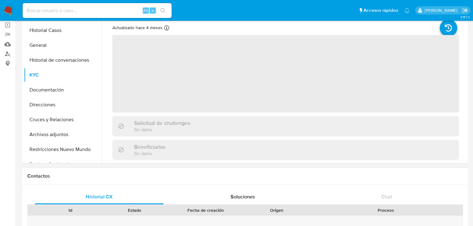
scroll to position [0, 0]
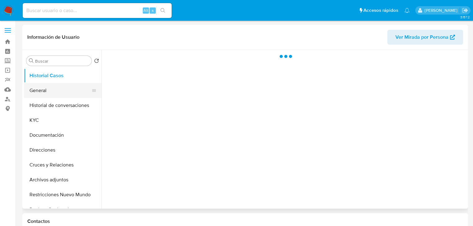
click at [45, 91] on button "General" at bounding box center [60, 90] width 73 height 15
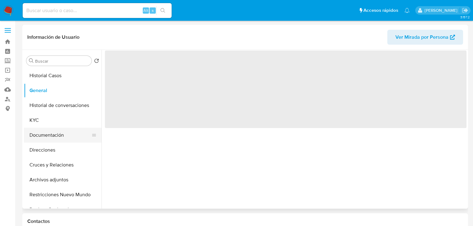
select select "10"
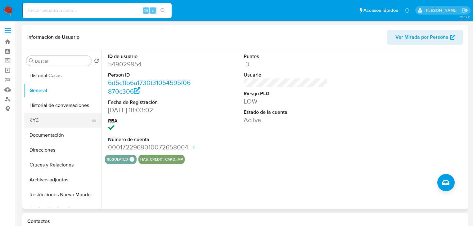
click at [36, 122] on button "KYC" at bounding box center [60, 120] width 73 height 15
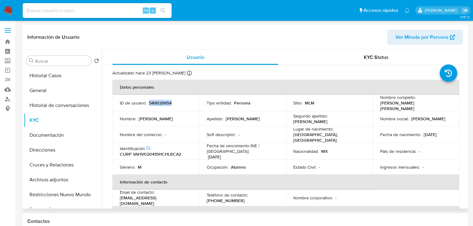
drag, startPoint x: 149, startPoint y: 103, endPoint x: 183, endPoint y: 103, distance: 33.5
click at [183, 103] on div "ID de usuario : 549029954" at bounding box center [156, 103] width 72 height 6
copy p "549029954"
drag, startPoint x: 380, startPoint y: 105, endPoint x: 436, endPoint y: 102, distance: 56.3
click at [440, 103] on div "Nombre completo : Victor Hugo Valdez Hernandez" at bounding box center [417, 103] width 72 height 17
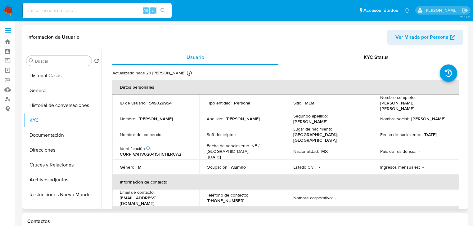
drag, startPoint x: 375, startPoint y: 114, endPoint x: 380, endPoint y: 105, distance: 10.0
click at [376, 114] on td "Nombre social : Hugo" at bounding box center [416, 119] width 87 height 15
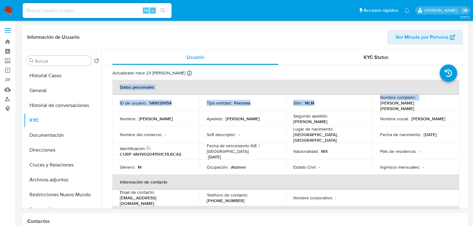
drag, startPoint x: 378, startPoint y: 104, endPoint x: 428, endPoint y: 21, distance: 96.9
copy table "Datos personales ID de usuario : 549029954 Tipo entidad : Persona Sitio : MLM N…"
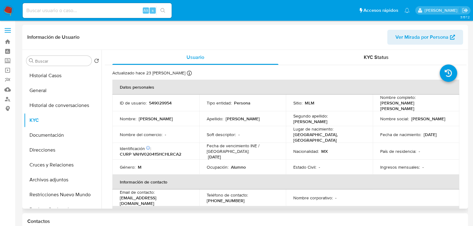
click at [433, 92] on th "Datos personales" at bounding box center [285, 87] width 347 height 15
drag, startPoint x: 379, startPoint y: 105, endPoint x: 438, endPoint y: 74, distance: 67.1
click at [444, 103] on div "Nombre completo : Victor Hugo Valdez Hernandez" at bounding box center [417, 103] width 72 height 17
copy p "Victor Hugo Valdez Hernandez"
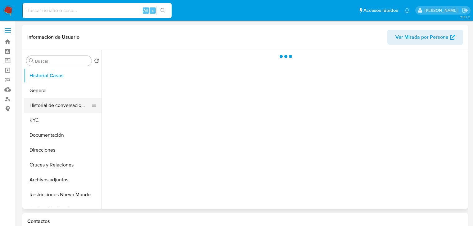
click at [39, 98] on button "Historial de conversaciones" at bounding box center [60, 105] width 73 height 15
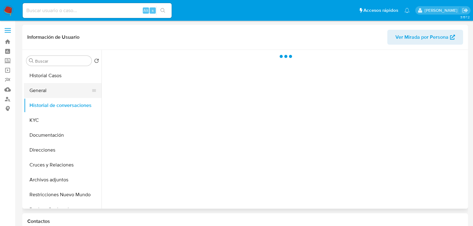
select select "10"
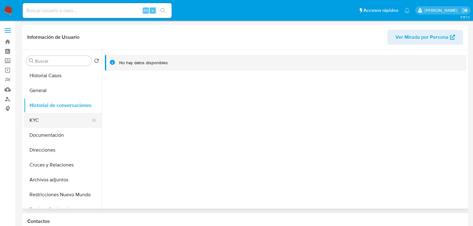
click at [35, 123] on button "KYC" at bounding box center [60, 120] width 73 height 15
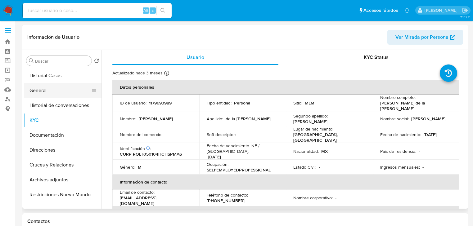
click at [43, 97] on button "General" at bounding box center [60, 90] width 73 height 15
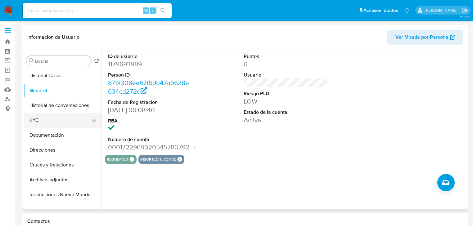
click at [43, 121] on button "KYC" at bounding box center [60, 120] width 73 height 15
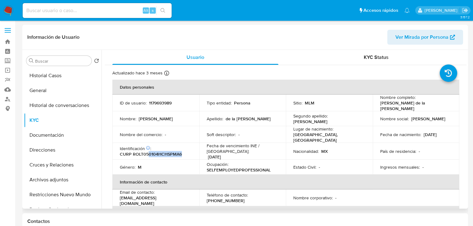
drag, startPoint x: 147, startPoint y: 151, endPoint x: 202, endPoint y: 148, distance: 54.7
click at [188, 154] on td "Identificación CIC: 241469803 : CURP ROLT050104HCHSPMA6" at bounding box center [155, 151] width 87 height 17
drag, startPoint x: 180, startPoint y: 105, endPoint x: 92, endPoint y: 101, distance: 88.6
click at [147, 102] on td "ID de usuario : 1179693989" at bounding box center [155, 103] width 87 height 17
copy div "1179693989"
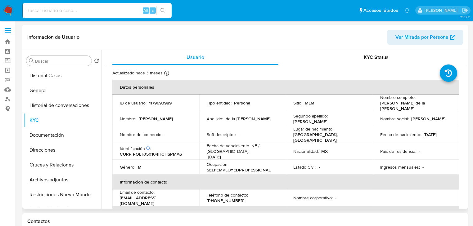
click at [328, 126] on td "Lugar de nacimiento : MEXICO, CHIHUAHUA" at bounding box center [329, 134] width 87 height 17
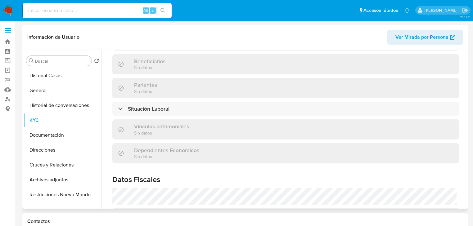
scroll to position [373, 0]
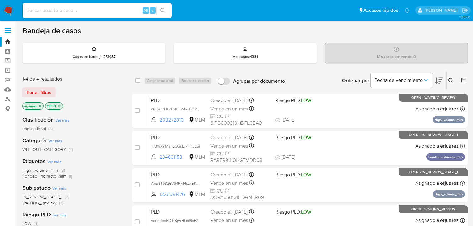
click at [40, 6] on div "Alt s" at bounding box center [97, 10] width 149 height 15
click at [63, 10] on input at bounding box center [97, 11] width 149 height 8
paste input "1950641507"
type input "1950641507"
click at [161, 9] on icon "search-icon" at bounding box center [163, 10] width 5 height 5
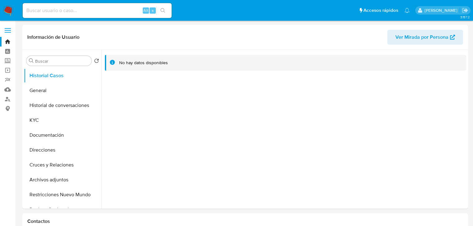
select select "10"
drag, startPoint x: 46, startPoint y: 120, endPoint x: 95, endPoint y: 40, distance: 94.0
click at [46, 120] on button "KYC" at bounding box center [63, 120] width 78 height 15
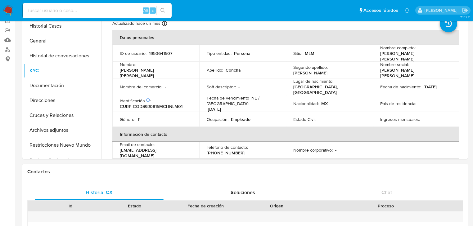
drag, startPoint x: 47, startPoint y: 8, endPoint x: 65, endPoint y: 8, distance: 17.7
click at [48, 8] on input at bounding box center [97, 11] width 149 height 8
paste input "2588406571"
type input "2588406571"
click at [165, 10] on button "search-icon" at bounding box center [163, 10] width 13 height 9
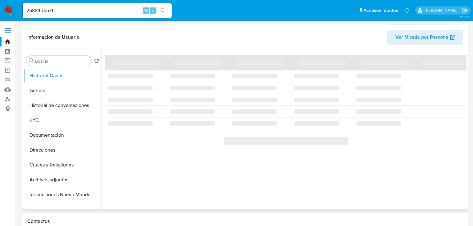
select select "10"
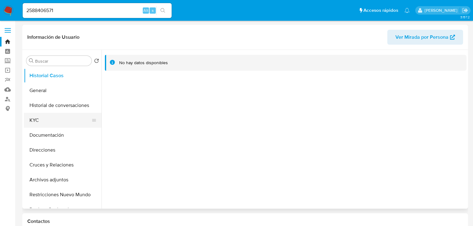
click at [32, 125] on button "KYC" at bounding box center [60, 120] width 73 height 15
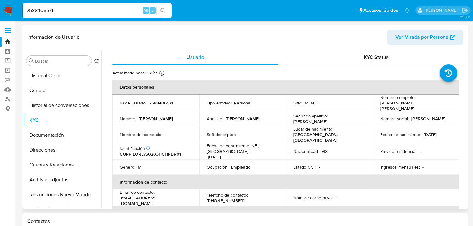
scroll to position [99, 0]
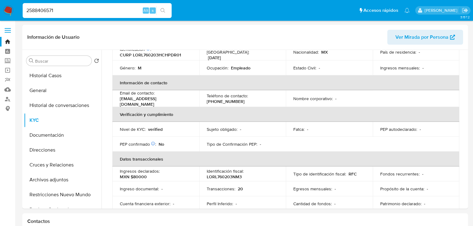
drag, startPoint x: 62, startPoint y: 12, endPoint x: 21, endPoint y: 9, distance: 40.8
click at [11, 6] on nav "Pausado Ver notificaciones 2588406571 Alt s Accesos rápidos Presiona las siguie…" at bounding box center [236, 10] width 473 height 21
paste input "1792764074"
click at [163, 11] on icon "search-icon" at bounding box center [163, 10] width 5 height 5
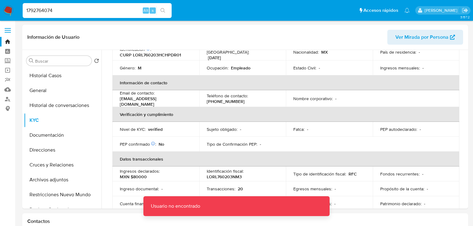
click at [80, 11] on input "1792764074" at bounding box center [97, 11] width 149 height 8
click at [28, 11] on input "1792764074" at bounding box center [97, 11] width 149 height 8
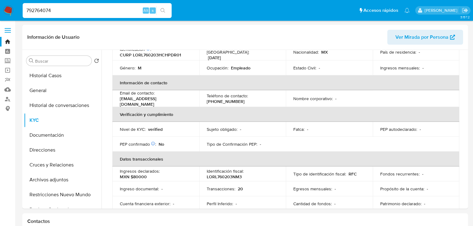
type input "792764074"
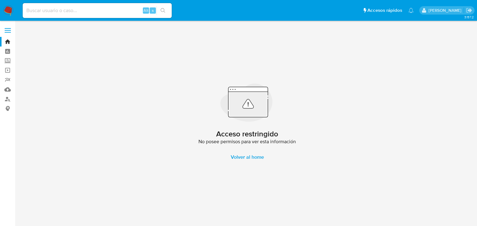
click at [38, 11] on input at bounding box center [97, 11] width 149 height 8
paste input "1792764074"
click at [30, 11] on input "1 1792764074" at bounding box center [97, 11] width 149 height 8
type input "1792764074"
click at [162, 9] on icon "search-icon" at bounding box center [163, 10] width 5 height 5
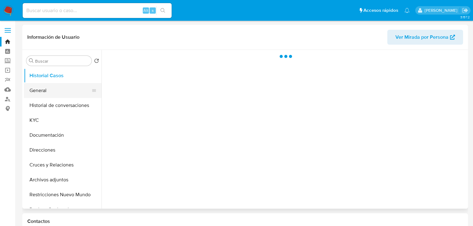
click at [36, 89] on button "General" at bounding box center [60, 90] width 73 height 15
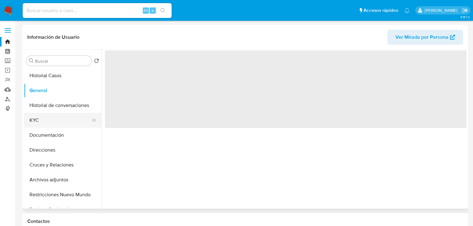
select select "10"
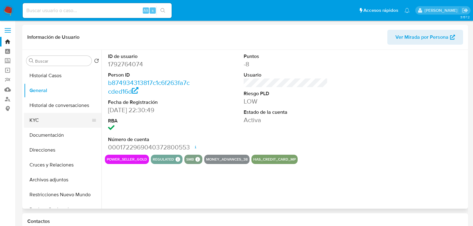
click at [39, 121] on button "KYC" at bounding box center [60, 120] width 73 height 15
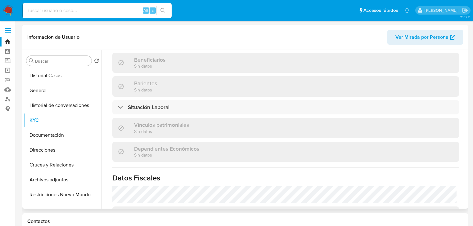
scroll to position [249, 0]
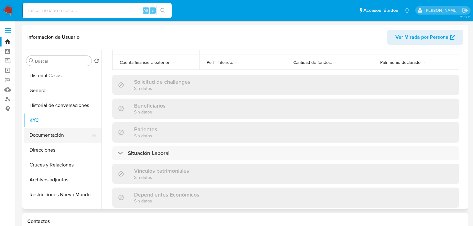
click at [48, 133] on button "Documentación" at bounding box center [60, 135] width 73 height 15
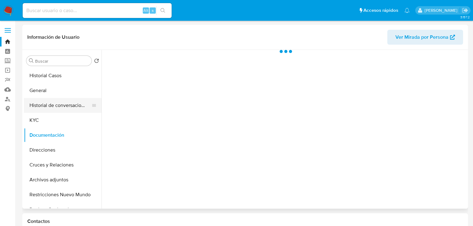
scroll to position [0, 0]
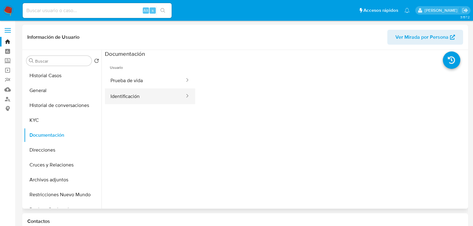
drag, startPoint x: 128, startPoint y: 96, endPoint x: 142, endPoint y: 92, distance: 14.9
click at [127, 97] on button "Identificación" at bounding box center [145, 97] width 80 height 16
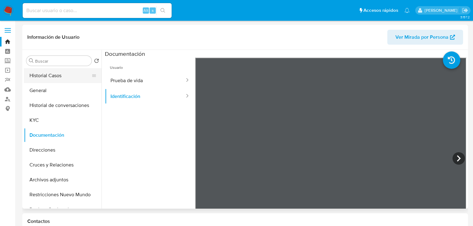
click at [52, 74] on button "Historial Casos" at bounding box center [60, 75] width 73 height 15
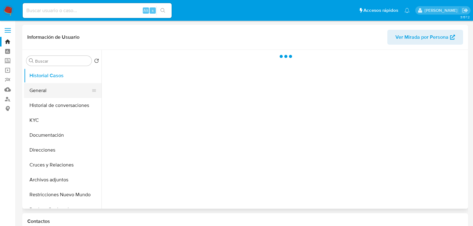
click at [55, 94] on button "General" at bounding box center [60, 90] width 73 height 15
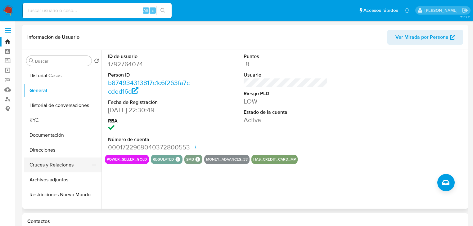
scroll to position [149, 0]
click at [44, 166] on button "Items" at bounding box center [60, 165] width 73 height 15
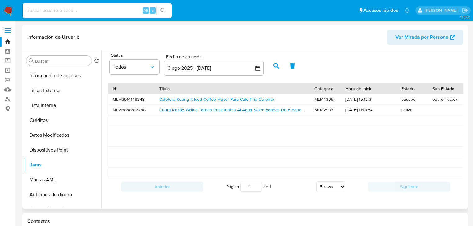
click at [199, 109] on link "Cobra Rx385 Walkie Talkies Resistentes Al Agua 50km Bandas De Frecuencia 40 Col…" at bounding box center [249, 110] width 181 height 6
click at [81, 10] on input at bounding box center [97, 11] width 149 height 8
paste input "1008323779"
type input "1008323779"
click at [167, 12] on button "search-icon" at bounding box center [163, 10] width 13 height 9
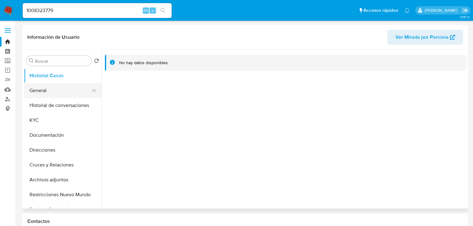
click at [51, 91] on button "General" at bounding box center [60, 90] width 73 height 15
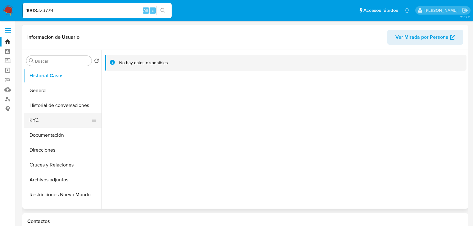
select select "10"
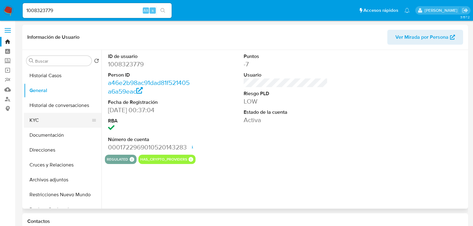
click at [37, 119] on button "KYC" at bounding box center [60, 120] width 73 height 15
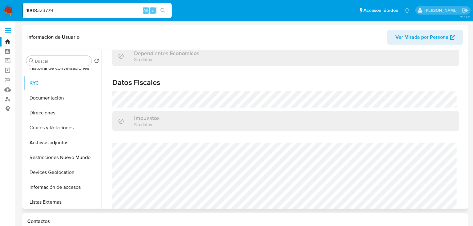
scroll to position [99, 0]
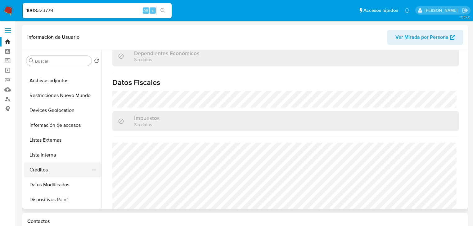
click at [37, 170] on button "Créditos" at bounding box center [60, 170] width 73 height 15
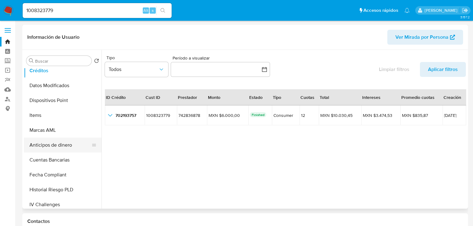
scroll to position [199, 0]
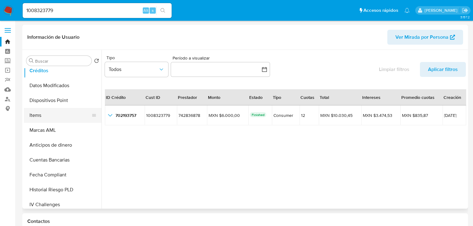
click at [39, 121] on button "Items" at bounding box center [60, 115] width 73 height 15
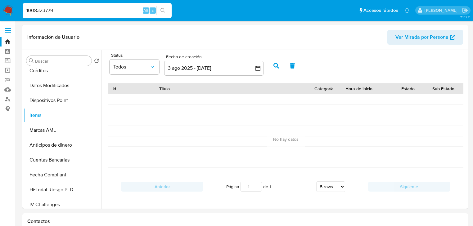
drag, startPoint x: 60, startPoint y: 12, endPoint x: -18, endPoint y: 5, distance: 78.3
paste input "787778313"
type input "787778313"
drag, startPoint x: 163, startPoint y: 9, endPoint x: 26, endPoint y: 3, distance: 136.8
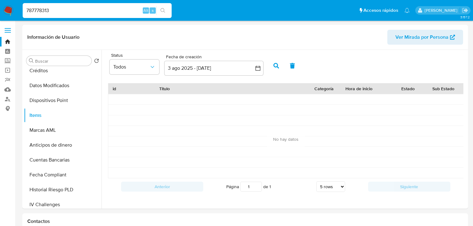
click at [162, 9] on icon "search-icon" at bounding box center [163, 10] width 5 height 5
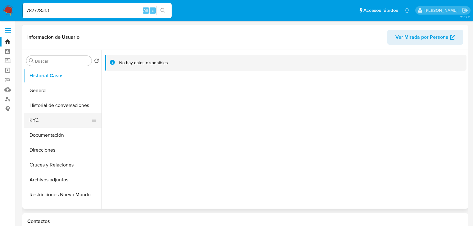
click at [29, 113] on button "KYC" at bounding box center [60, 120] width 73 height 15
select select "10"
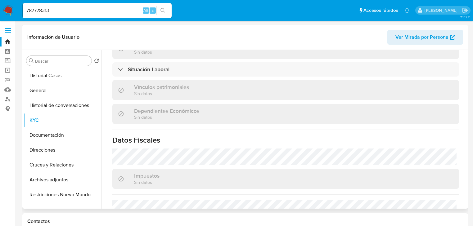
scroll to position [392, 0]
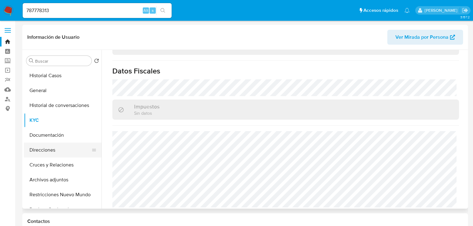
drag, startPoint x: 59, startPoint y: 133, endPoint x: 53, endPoint y: 148, distance: 16.3
click at [59, 134] on button "Documentación" at bounding box center [63, 135] width 78 height 15
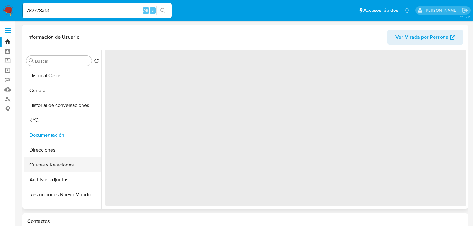
scroll to position [0, 0]
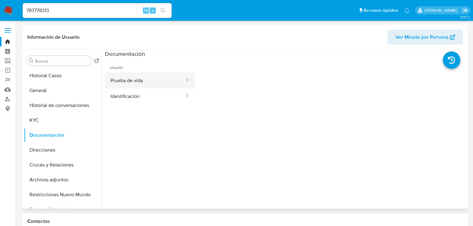
drag, startPoint x: 133, startPoint y: 100, endPoint x: 141, endPoint y: 75, distance: 26.6
click at [134, 98] on button "Identificación" at bounding box center [145, 97] width 80 height 16
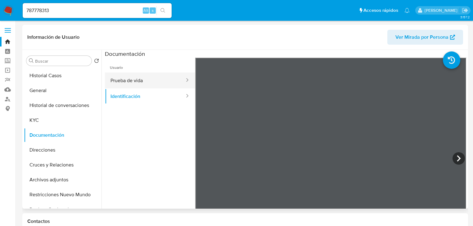
drag, startPoint x: 143, startPoint y: 81, endPoint x: 157, endPoint y: 81, distance: 14.6
click at [143, 81] on button "Prueba de vida" at bounding box center [145, 81] width 80 height 16
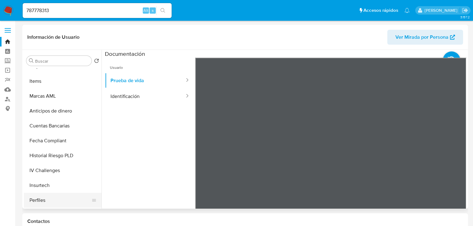
scroll to position [188, 0]
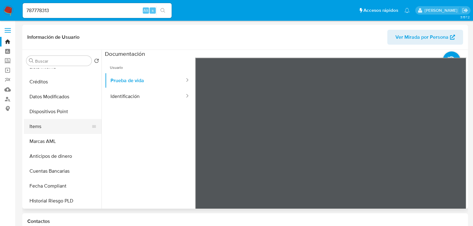
click at [38, 125] on button "Items" at bounding box center [60, 126] width 73 height 15
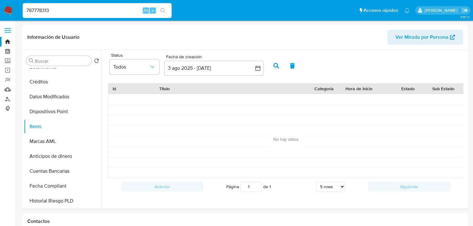
drag, startPoint x: 59, startPoint y: 13, endPoint x: -9, endPoint y: 9, distance: 68.5
paste input "1965336055"
click at [164, 11] on icon "search-icon" at bounding box center [163, 10] width 5 height 5
click at [68, 11] on input "1965336055" at bounding box center [97, 11] width 149 height 8
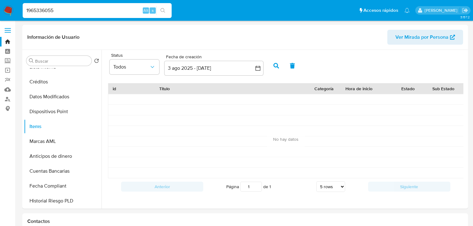
click at [26, 10] on input "1965336055" at bounding box center [97, 11] width 149 height 8
click at [27, 11] on input "1965336055" at bounding box center [97, 11] width 149 height 8
drag, startPoint x: 64, startPoint y: 10, endPoint x: 67, endPoint y: 10, distance: 3.7
click at [64, 10] on input "1965336055" at bounding box center [97, 11] width 149 height 8
type input "1965336055"
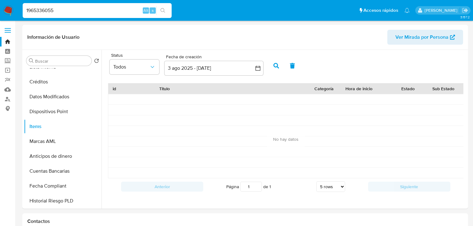
click at [168, 11] on button "search-icon" at bounding box center [163, 10] width 13 height 9
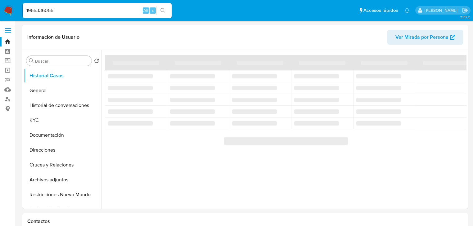
select select "10"
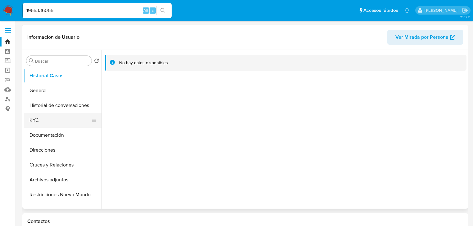
click at [48, 124] on button "KYC" at bounding box center [60, 120] width 73 height 15
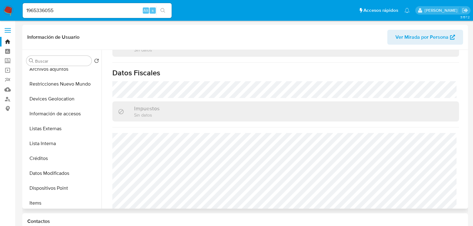
scroll to position [149, 0]
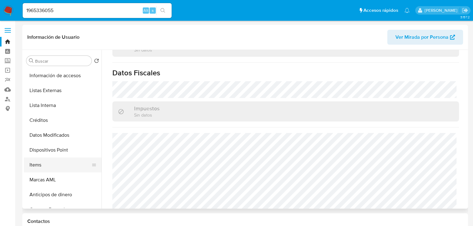
click at [40, 169] on button "Items" at bounding box center [60, 165] width 73 height 15
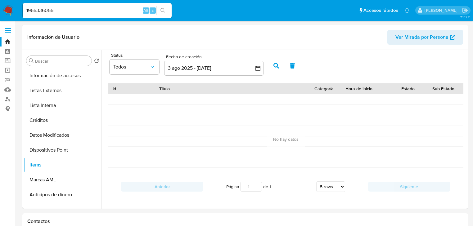
drag, startPoint x: 7, startPoint y: 6, endPoint x: 11, endPoint y: 6, distance: 4.0
click at [7, 6] on img at bounding box center [8, 10] width 11 height 11
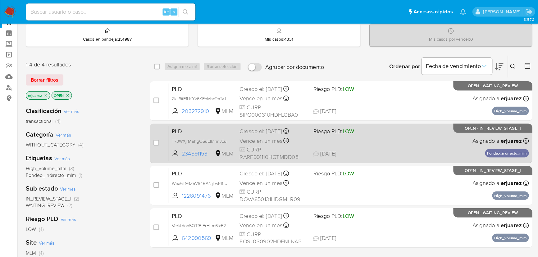
scroll to position [50, 0]
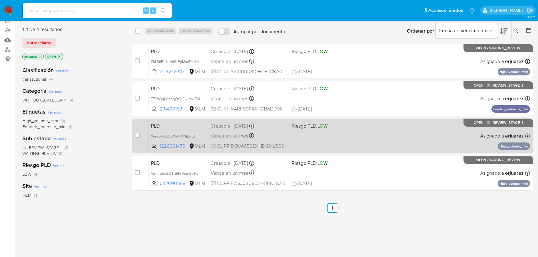
click at [309, 134] on div "PLD Wea6T93Z5V94RANjLwE11x6n 1226091476 MLM Riesgo PLD: LOW Creado el: [DATE] C…" at bounding box center [338, 135] width 381 height 31
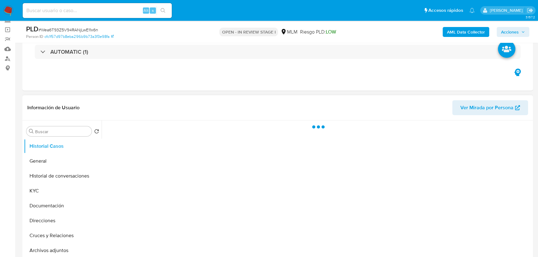
scroll to position [141, 0]
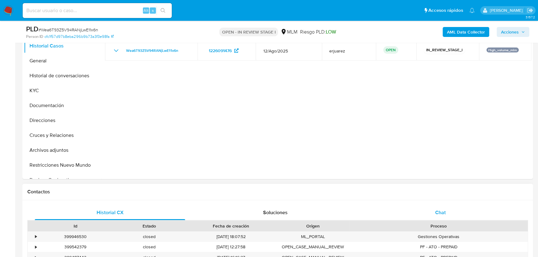
drag, startPoint x: 432, startPoint y: 215, endPoint x: 427, endPoint y: 205, distance: 11.5
click at [432, 215] on div "Chat" at bounding box center [440, 212] width 150 height 15
select select "10"
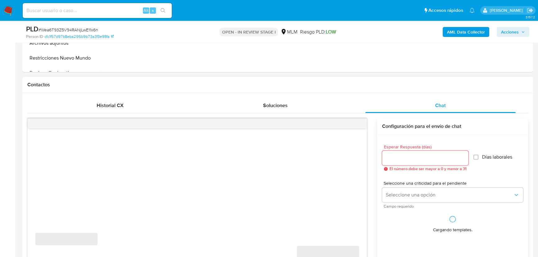
scroll to position [254, 0]
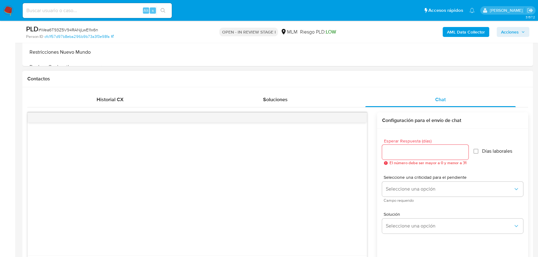
click at [401, 151] on input "Esperar Respuesta (días)" at bounding box center [425, 152] width 86 height 8
type input "5"
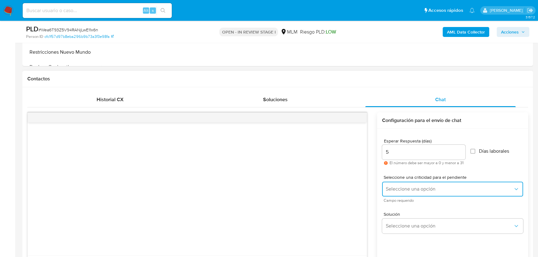
drag, startPoint x: 393, startPoint y: 189, endPoint x: 395, endPoint y: 193, distance: 4.2
click at [394, 189] on span "Seleccione una opción" at bounding box center [449, 189] width 127 height 6
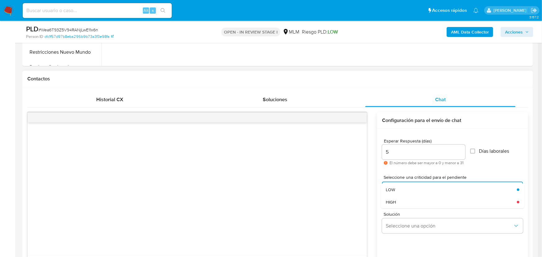
drag, startPoint x: 417, startPoint y: 201, endPoint x: 416, endPoint y: 207, distance: 5.8
click at [417, 201] on div "HIGH" at bounding box center [449, 202] width 127 height 12
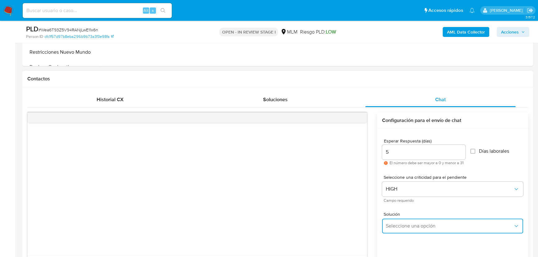
drag, startPoint x: 411, startPoint y: 224, endPoint x: 444, endPoint y: 220, distance: 33.2
click at [413, 224] on span "Seleccione una opción" at bounding box center [449, 226] width 127 height 6
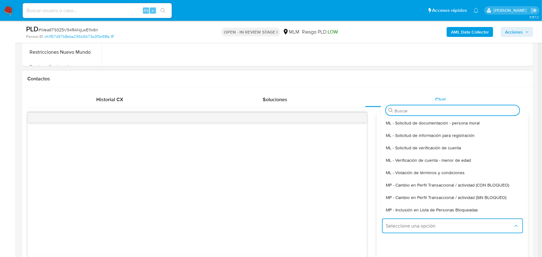
drag, startPoint x: 492, startPoint y: 199, endPoint x: 420, endPoint y: 198, distance: 72.1
click at [491, 200] on span "MP - Cambio en Perfil Transaccional / actividad (SIN BLOQUEO)" at bounding box center [446, 197] width 121 height 6
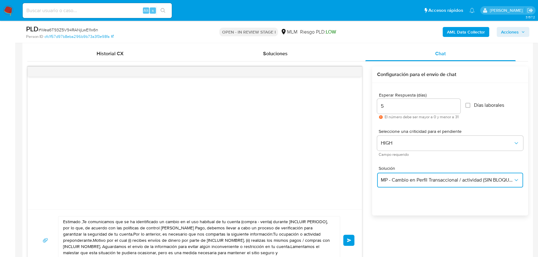
scroll to position [367, 0]
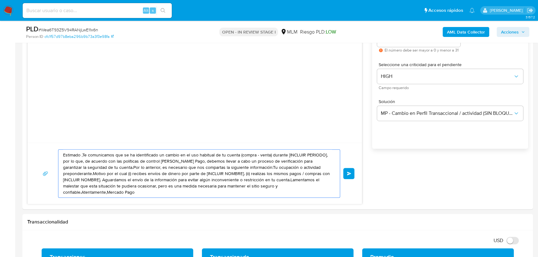
drag, startPoint x: 147, startPoint y: 190, endPoint x: 5, endPoint y: 110, distance: 163.0
paste textarea "Arnulfo se ha identificado un cambio en el uso habitual de tu cuenta para garan…"
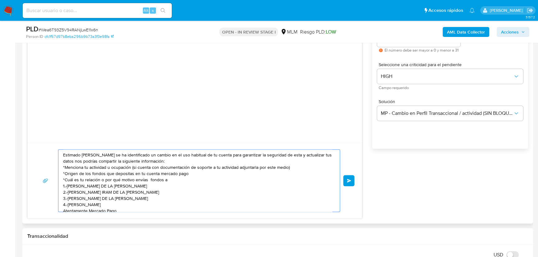
scroll to position [0, 0]
type textarea "Estimado Arnulfo se ha identificado un cambio en el uso habitual de tu cuenta p…"
click at [351, 178] on button "Enviar" at bounding box center [348, 180] width 11 height 11
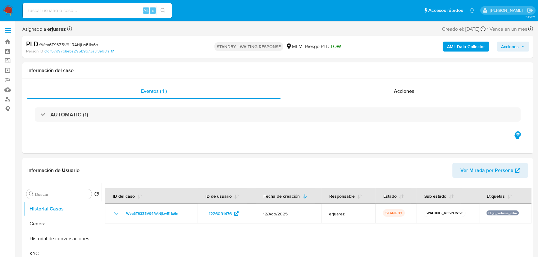
select select "10"
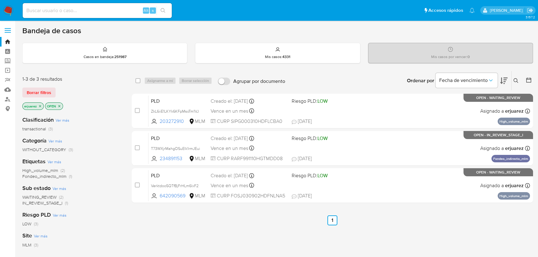
click at [39, 105] on icon "close-filter" at bounding box center [40, 106] width 4 height 4
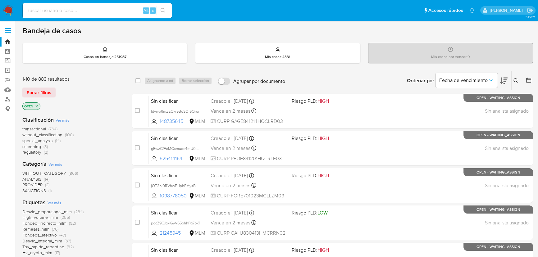
drag, startPoint x: 516, startPoint y: 79, endPoint x: 449, endPoint y: 110, distance: 73.0
click at [516, 79] on icon at bounding box center [515, 80] width 5 height 5
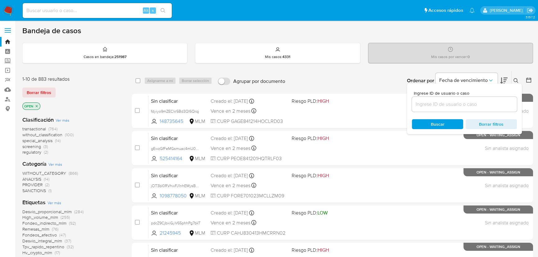
click at [436, 102] on input at bounding box center [464, 104] width 105 height 8
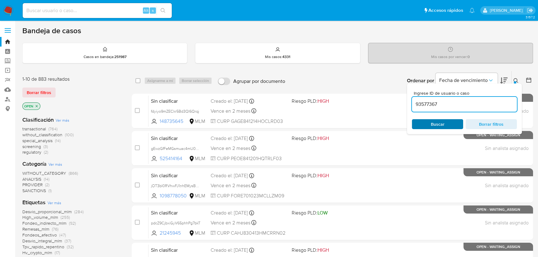
type input "93577367"
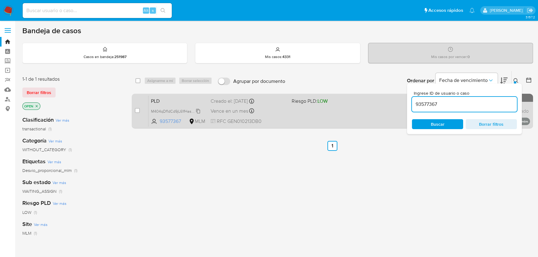
click at [163, 111] on span "M404qDf1dCd9jL61fHasL622" at bounding box center [175, 110] width 49 height 7
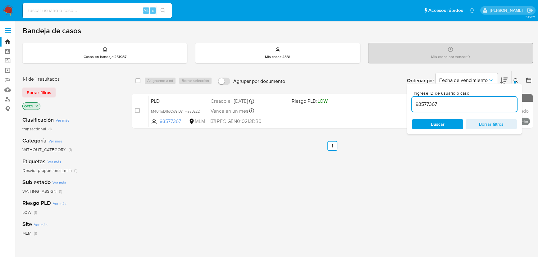
click at [371, 172] on div "select-all-cases-checkbox Asignarme a mí Borrar selección Agrupar por documento…" at bounding box center [332, 211] width 401 height 281
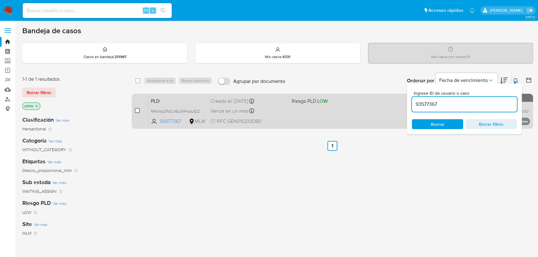
click at [139, 110] on input "checkbox" at bounding box center [137, 110] width 5 height 5
checkbox input "true"
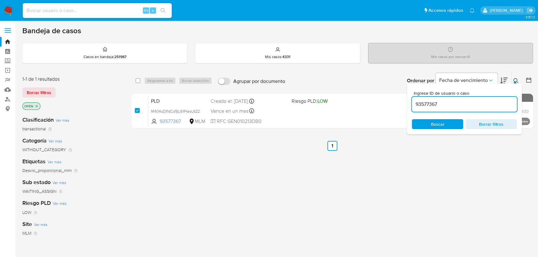
checkbox input "true"
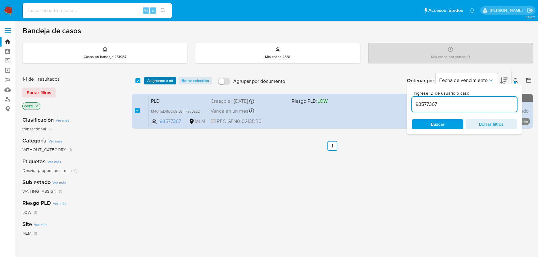
click at [157, 78] on span "Asignarme a mí" at bounding box center [160, 81] width 26 height 6
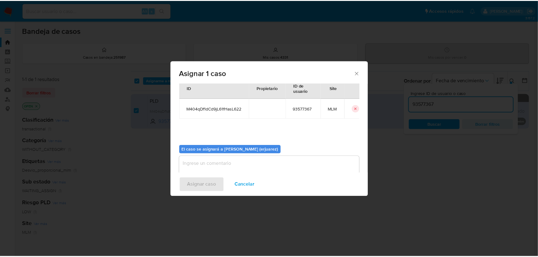
scroll to position [32, 0]
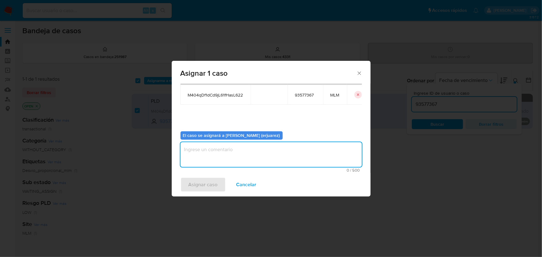
click at [200, 160] on textarea "assign-modal" at bounding box center [270, 154] width 181 height 25
type textarea "e"
type textarea "EPJU"
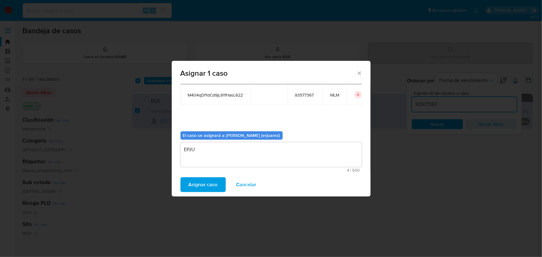
click at [190, 181] on span "Asignar caso" at bounding box center [203, 185] width 29 height 14
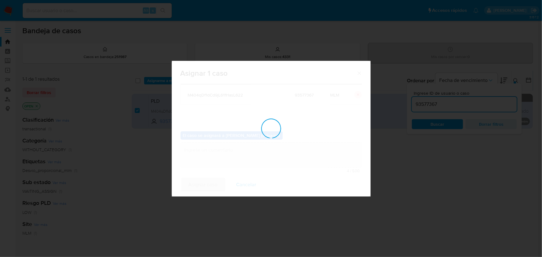
checkbox input "false"
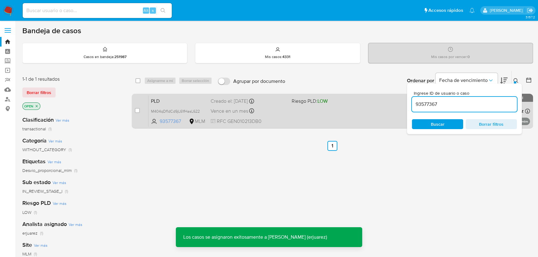
click at [314, 119] on div "PLD M404qDf1dCd9jL61fHasL622 93577367 MLM Riesgo PLD: LOW Creado el: 12/08/2025…" at bounding box center [338, 110] width 381 height 31
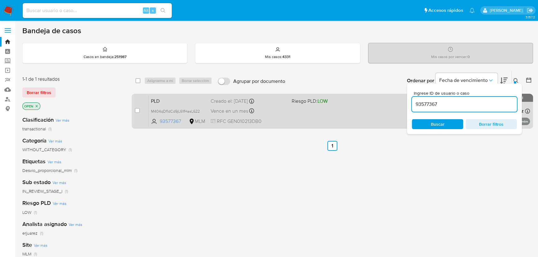
click at [313, 114] on div "PLD M404qDf1dCd9jL61fHasL622 93577367 MLM Riesgo PLD: LOW Creado el: 12/08/2025…" at bounding box center [338, 110] width 381 height 31
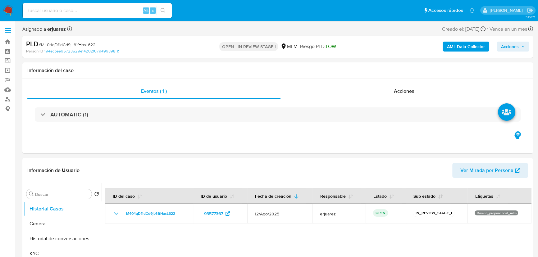
select select "10"
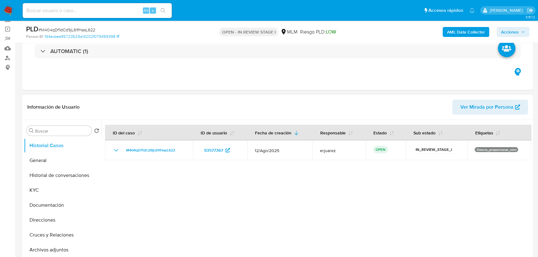
scroll to position [113, 0]
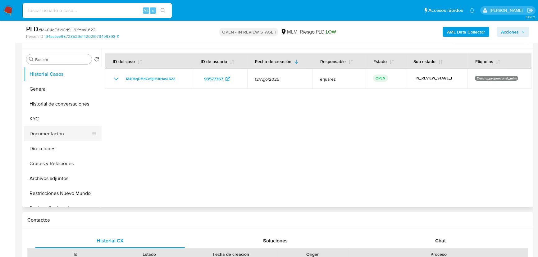
click at [50, 130] on button "Documentación" at bounding box center [60, 133] width 73 height 15
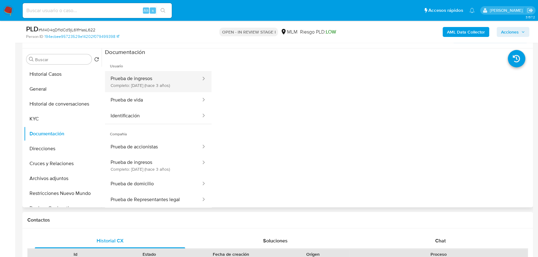
click at [140, 83] on button "Prueba de ingresos Completo: [DATE] (hace 3 años)" at bounding box center [153, 81] width 97 height 21
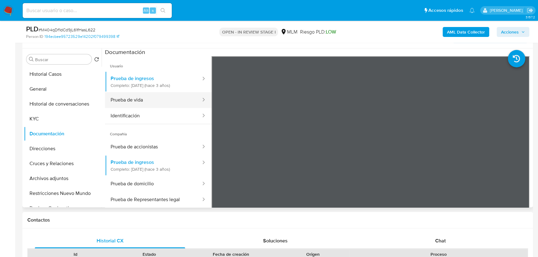
click at [154, 102] on button "Prueba de vida" at bounding box center [153, 100] width 97 height 16
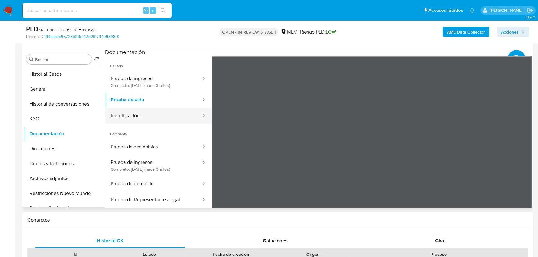
click at [141, 119] on button "Identificación" at bounding box center [153, 116] width 97 height 16
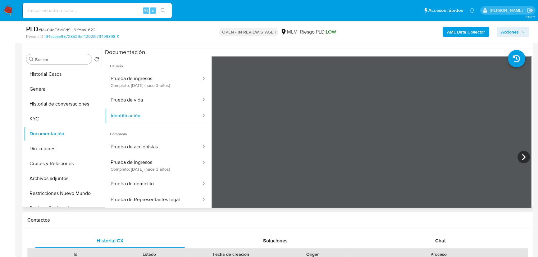
scroll to position [50, 0]
click at [152, 136] on span "Compañía" at bounding box center [158, 131] width 107 height 15
click at [154, 147] on button "Prueba de accionistas" at bounding box center [153, 147] width 97 height 16
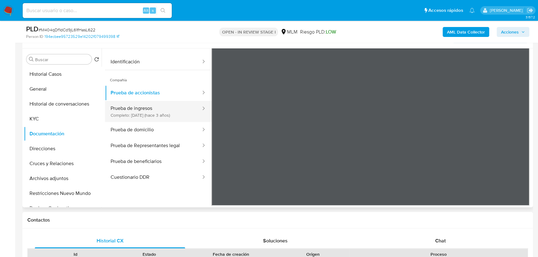
click at [140, 108] on button "Prueba de ingresos Completo: 07/10/2022 (hace 3 años)" at bounding box center [153, 111] width 97 height 21
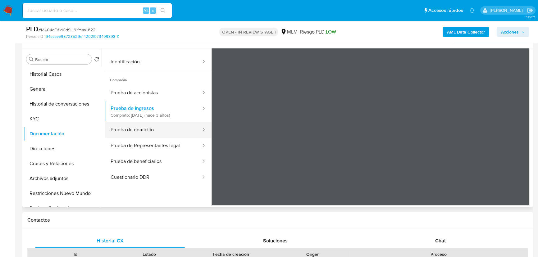
click at [139, 129] on button "Prueba de domicilio" at bounding box center [153, 130] width 97 height 16
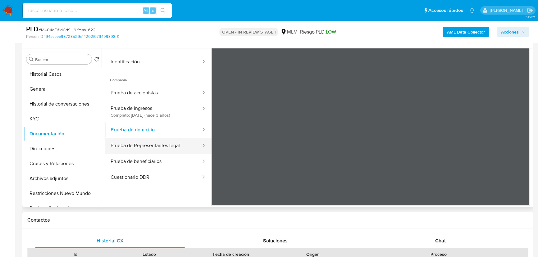
click at [149, 146] on button "Prueba de Representantes legal" at bounding box center [153, 146] width 97 height 16
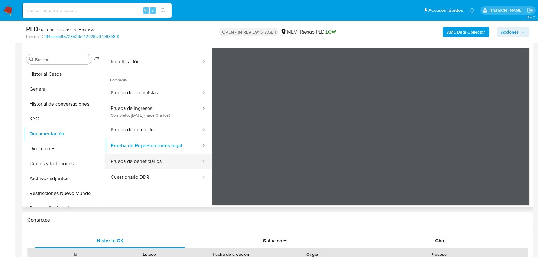
click at [142, 167] on button "Prueba de beneficiarios" at bounding box center [153, 162] width 97 height 16
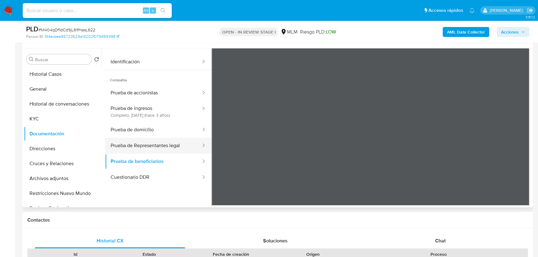
click at [157, 148] on button "Prueba de Representantes legal" at bounding box center [153, 146] width 97 height 16
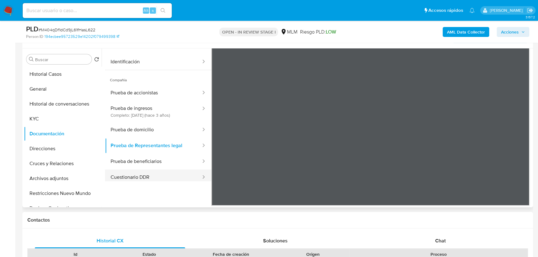
click at [137, 177] on button "Cuestionario DDR" at bounding box center [153, 178] width 97 height 16
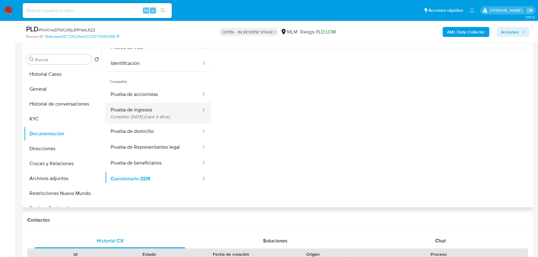
scroll to position [113, 0]
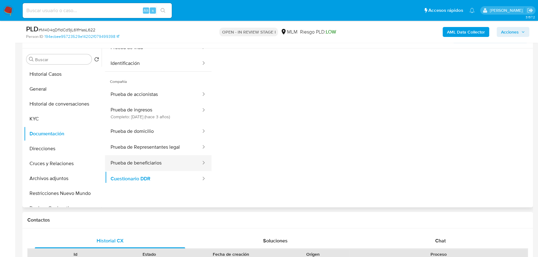
click at [120, 165] on button "Prueba de beneficiarios" at bounding box center [153, 163] width 97 height 16
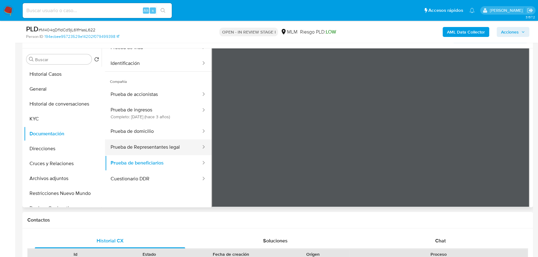
drag, startPoint x: 161, startPoint y: 148, endPoint x: 162, endPoint y: 145, distance: 3.3
click at [161, 148] on button "Prueba de Representantes legal" at bounding box center [153, 147] width 97 height 16
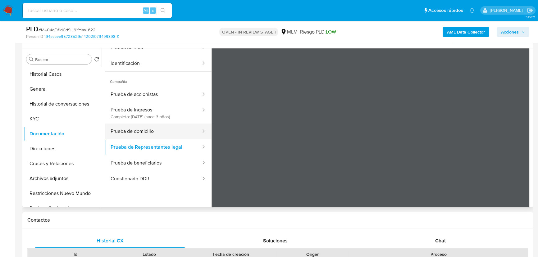
click at [159, 130] on button "Prueba de domicilio" at bounding box center [153, 132] width 97 height 16
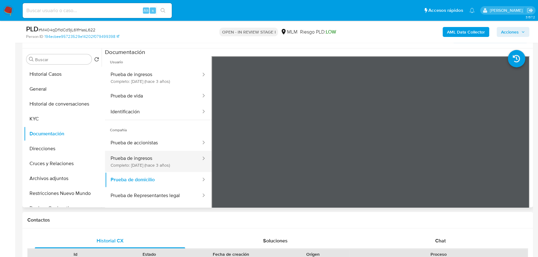
scroll to position [5, 0]
click at [143, 156] on button "Prueba de ingresos Completo: 07/10/2022 (hace 3 años)" at bounding box center [153, 161] width 97 height 21
drag, startPoint x: 161, startPoint y: 174, endPoint x: 194, endPoint y: 167, distance: 33.2
click at [161, 174] on button "Prueba de domicilio" at bounding box center [153, 180] width 97 height 16
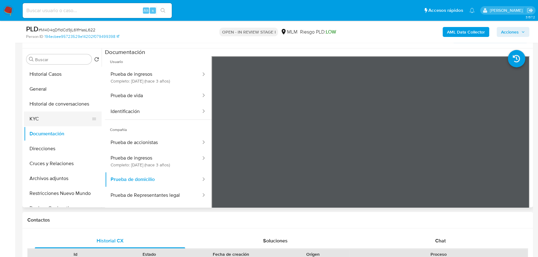
click at [31, 114] on button "KYC" at bounding box center [60, 119] width 73 height 15
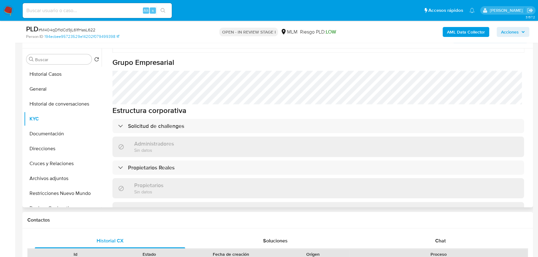
scroll to position [458, 0]
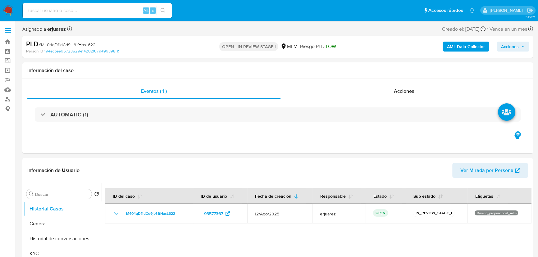
select select "10"
drag, startPoint x: 29, startPoint y: 219, endPoint x: 94, endPoint y: 179, distance: 77.4
click at [29, 219] on button "General" at bounding box center [63, 224] width 78 height 15
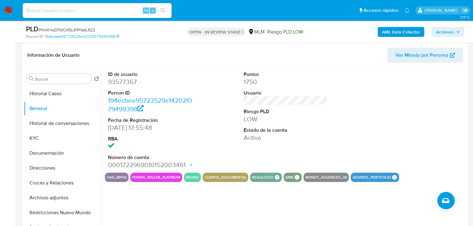
scroll to position [84, 0]
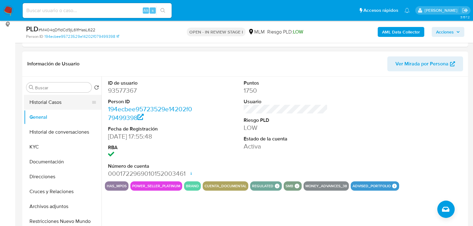
click at [43, 108] on button "Historial Casos" at bounding box center [60, 102] width 73 height 15
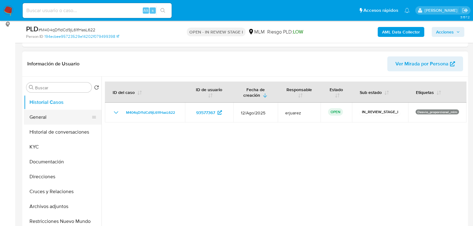
click at [48, 114] on button "General" at bounding box center [60, 117] width 73 height 15
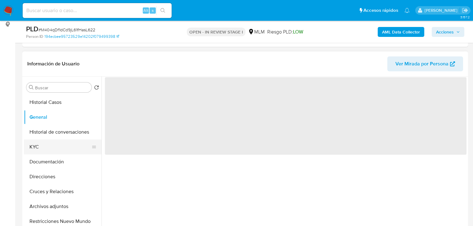
click at [43, 149] on button "KYC" at bounding box center [60, 147] width 73 height 15
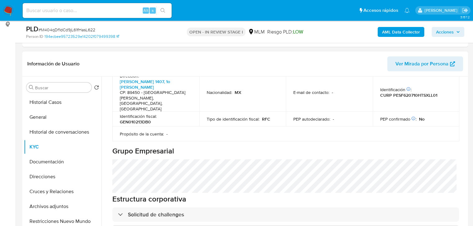
scroll to position [273, 0]
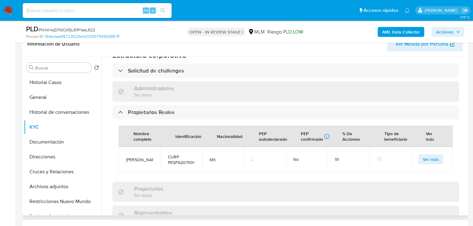
scroll to position [184, 0]
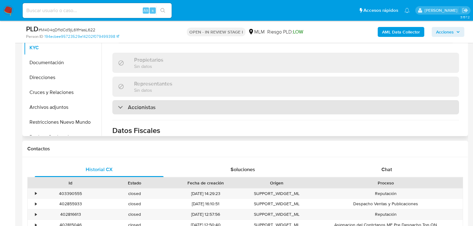
click at [148, 104] on h3 "Accionistas" at bounding box center [142, 107] width 28 height 7
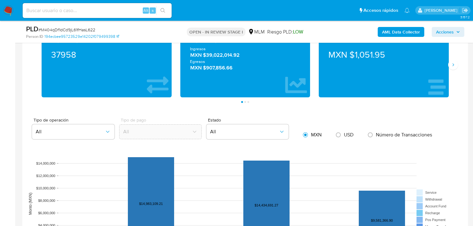
scroll to position [432, 0]
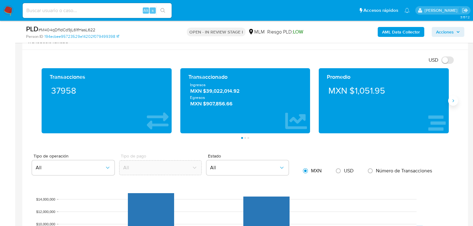
click at [449, 99] on button "Siguiente" at bounding box center [454, 101] width 10 height 10
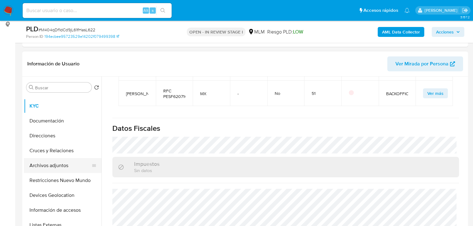
scroll to position [50, 0]
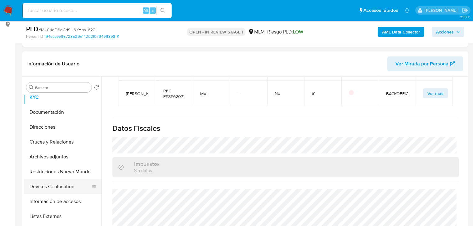
click at [62, 191] on button "Devices Geolocation" at bounding box center [60, 187] width 73 height 15
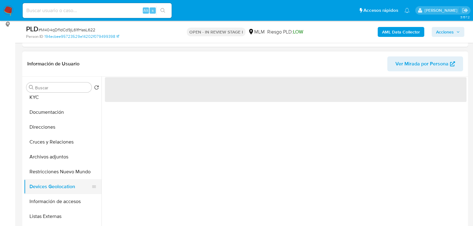
scroll to position [0, 0]
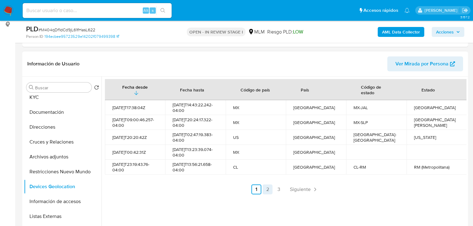
click at [264, 192] on link "2" at bounding box center [268, 190] width 10 height 10
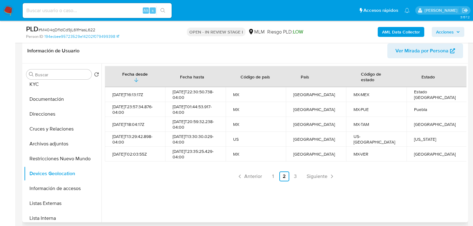
scroll to position [109, 0]
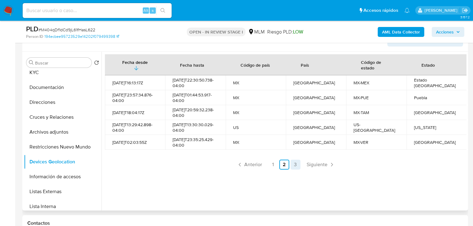
click at [291, 170] on link "3" at bounding box center [296, 165] width 10 height 10
